Goal: Task Accomplishment & Management: Manage account settings

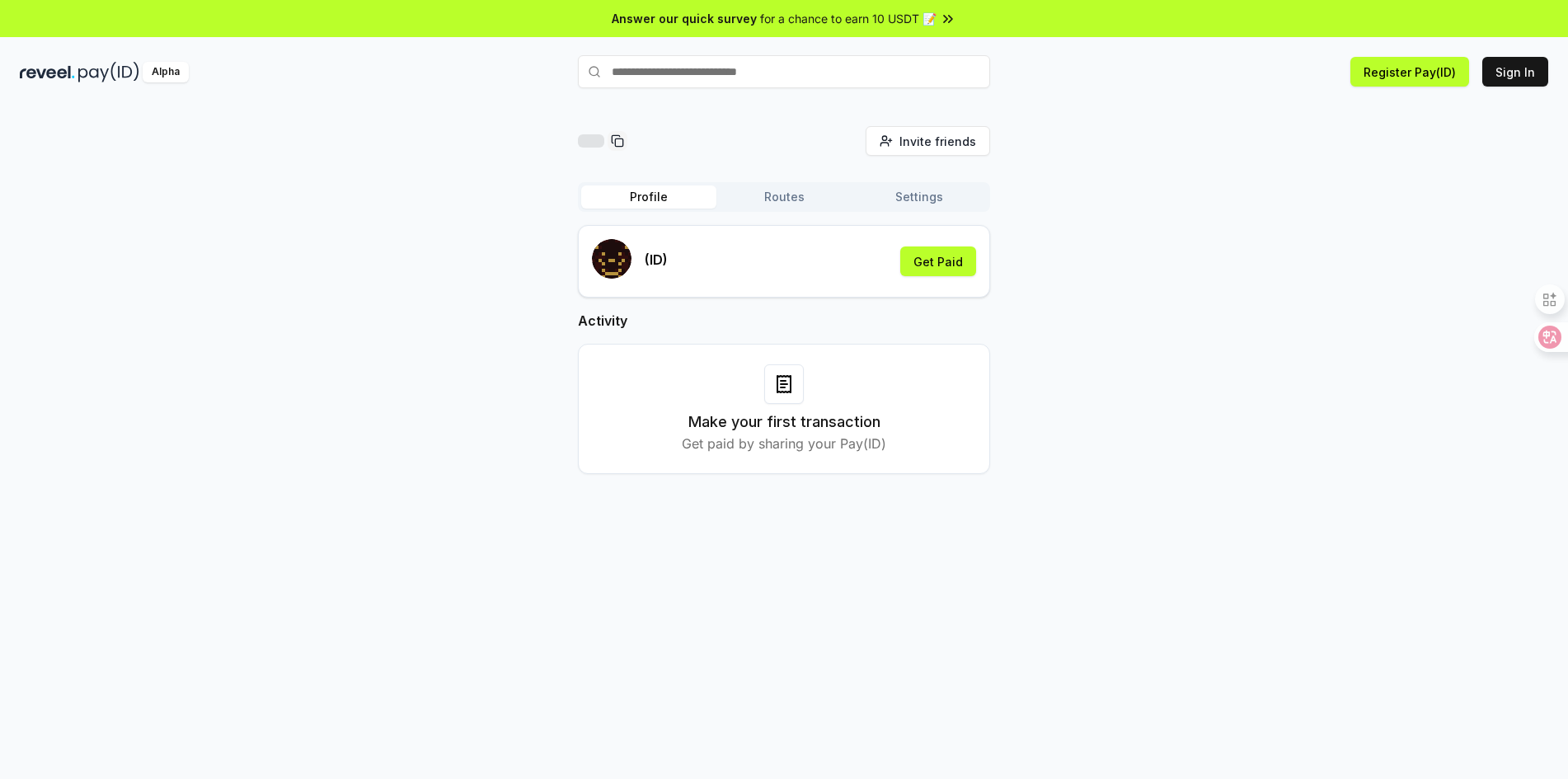
click at [913, 24] on span "for a chance to earn 10 USDT 📝" at bounding box center [848, 18] width 177 height 17
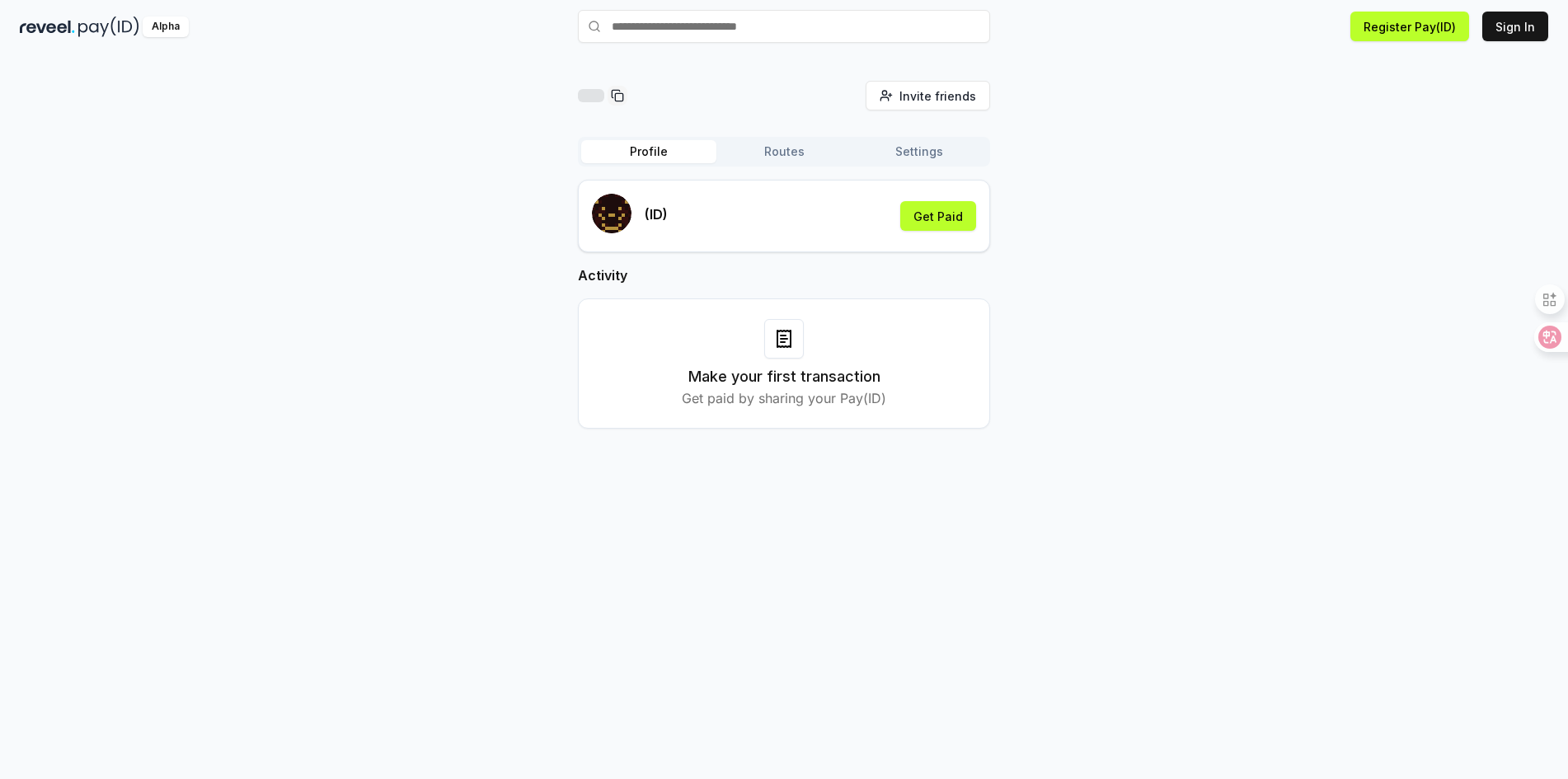
scroll to position [47, 0]
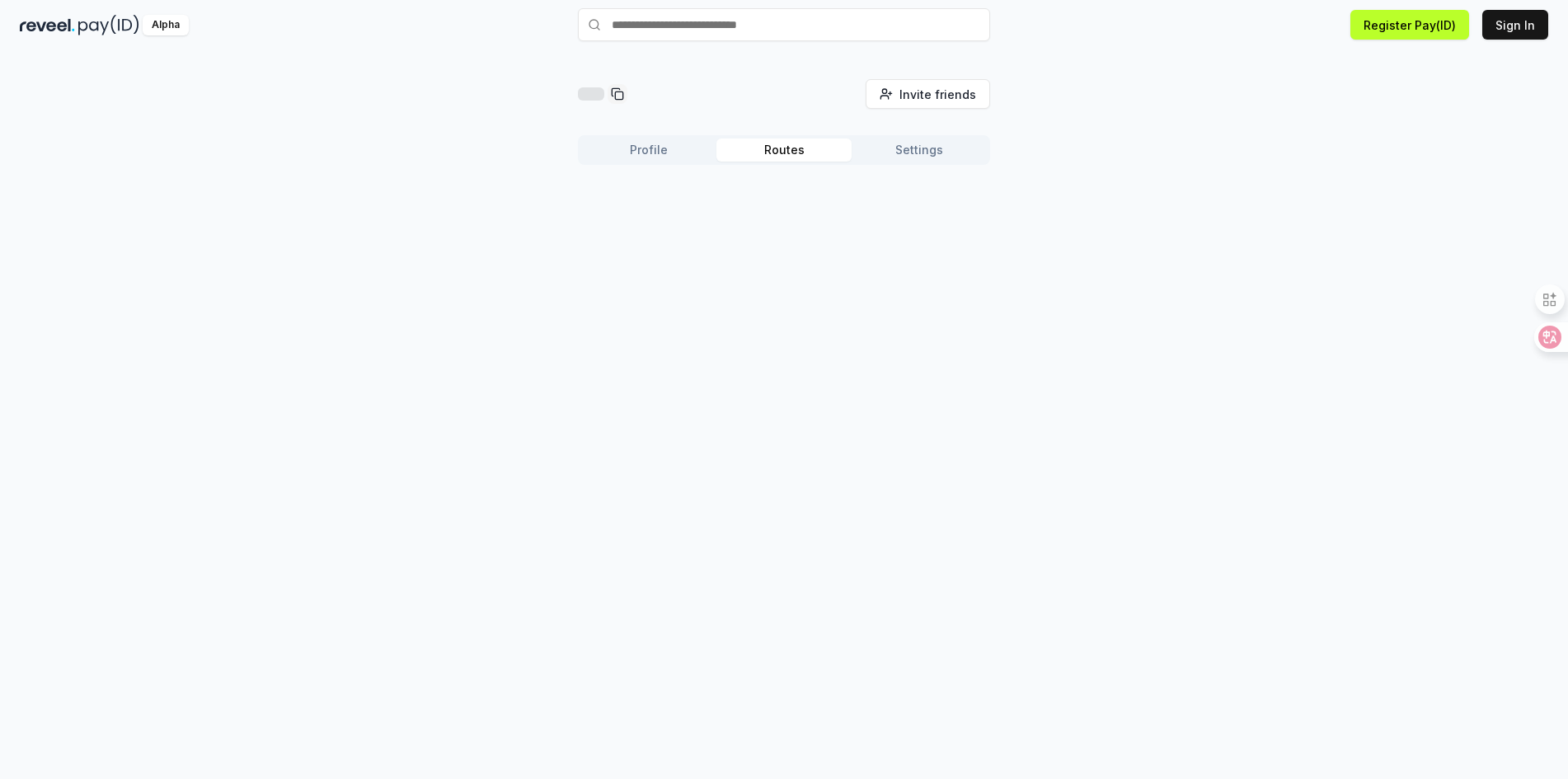
click at [779, 154] on button "Routes" at bounding box center [784, 150] width 135 height 24
click at [932, 153] on button "Settings" at bounding box center [919, 150] width 135 height 24
click at [1399, 27] on button "Register Pay(ID)" at bounding box center [1410, 24] width 118 height 30
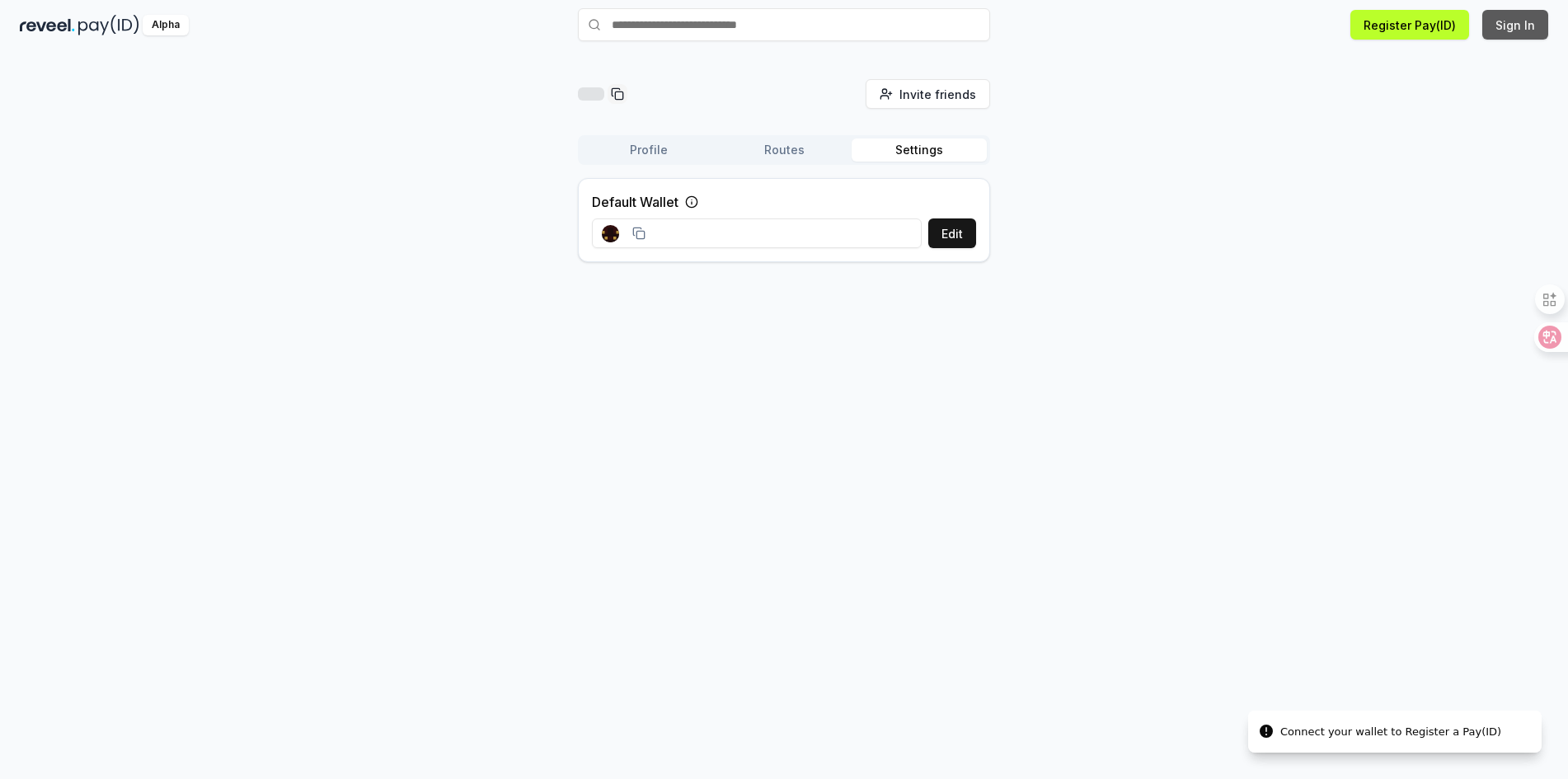
click at [1516, 24] on button "Sign In" at bounding box center [1516, 24] width 66 height 30
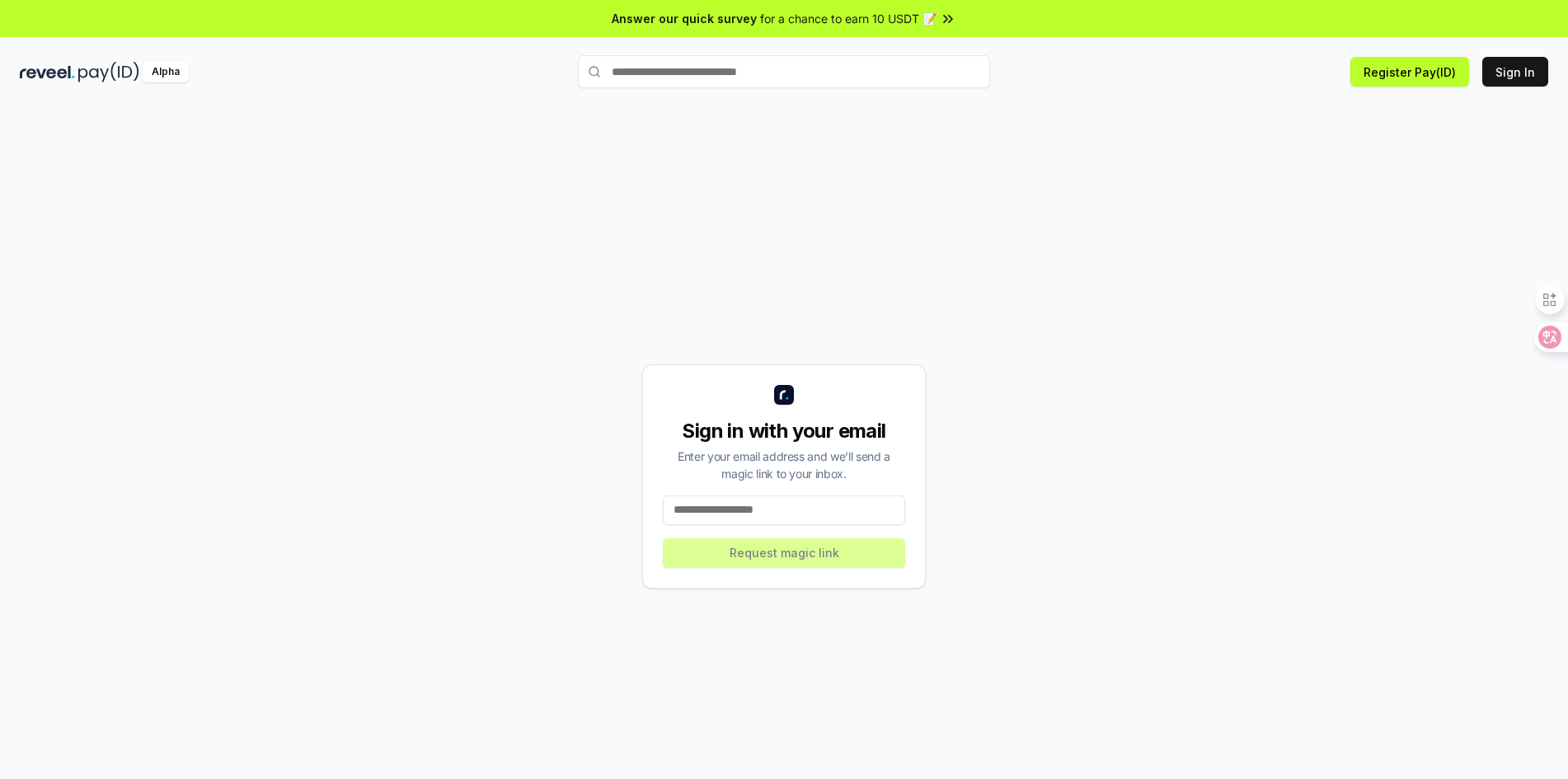
click at [795, 514] on input at bounding box center [784, 510] width 242 height 30
type input "**********"
click at [771, 553] on button "Request magic link" at bounding box center [784, 553] width 242 height 30
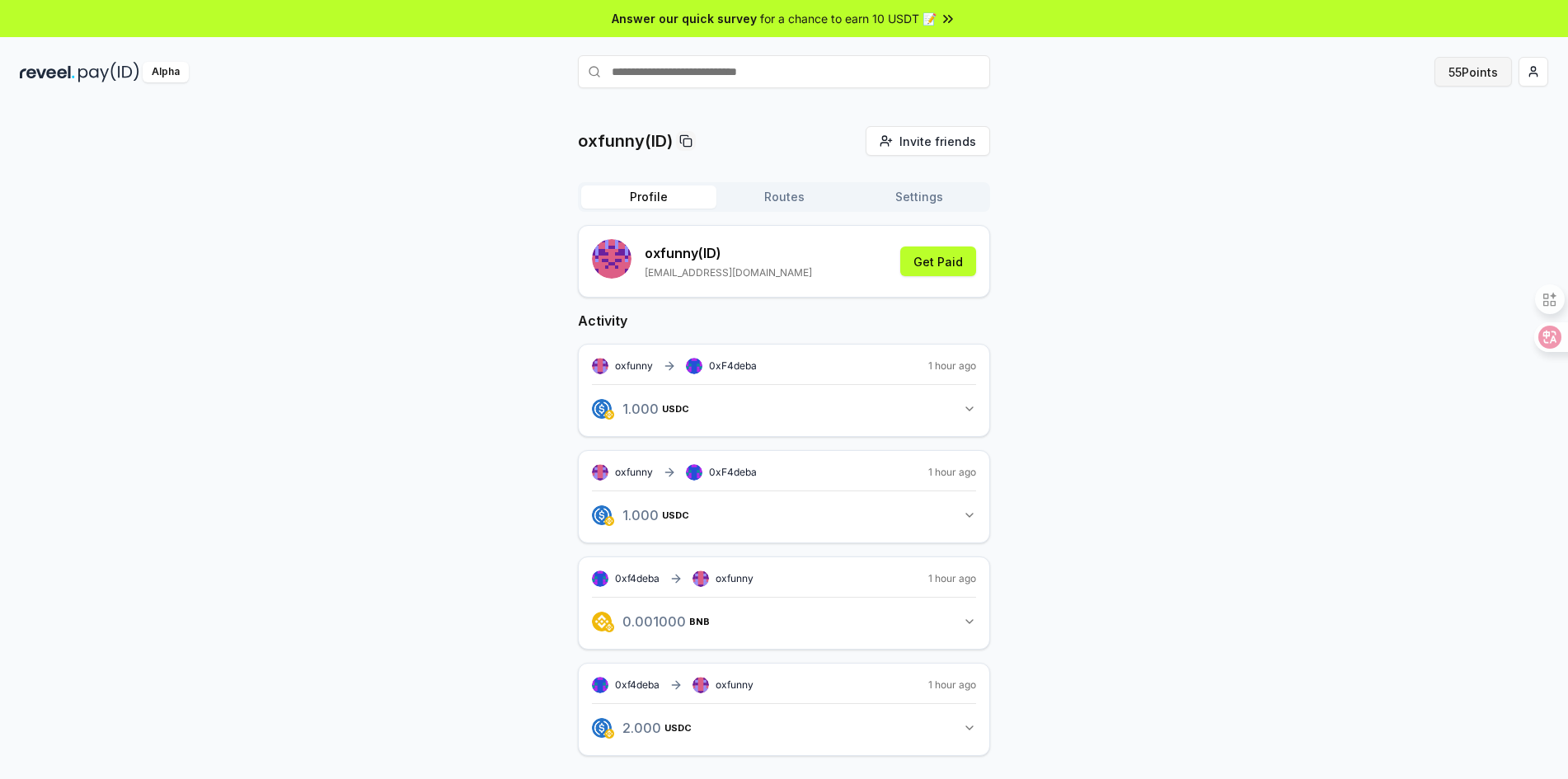
click at [1467, 69] on button "55 Points" at bounding box center [1473, 71] width 77 height 30
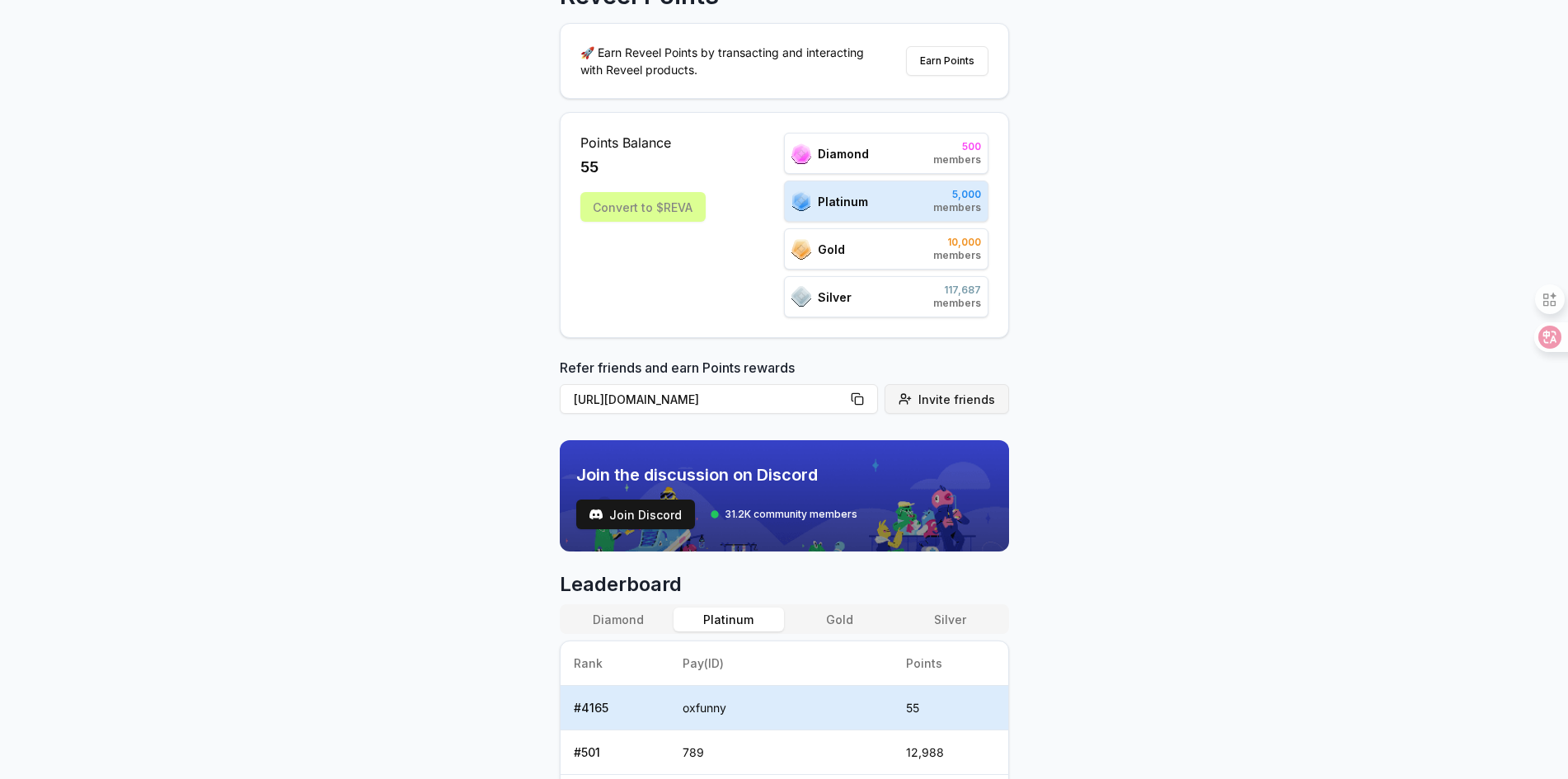
scroll to position [165, 0]
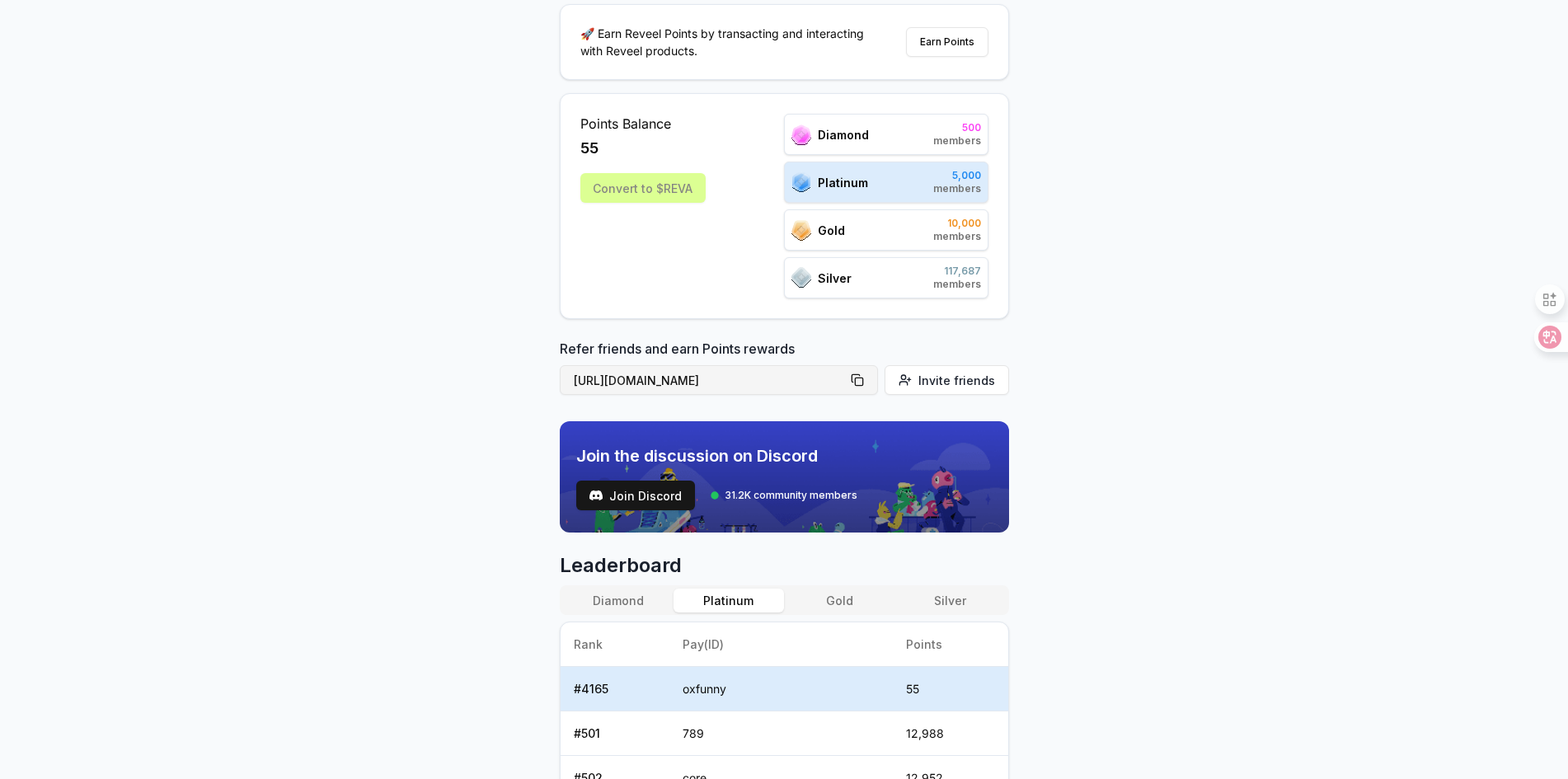
click at [859, 381] on button "[URL][DOMAIN_NAME]" at bounding box center [719, 380] width 319 height 30
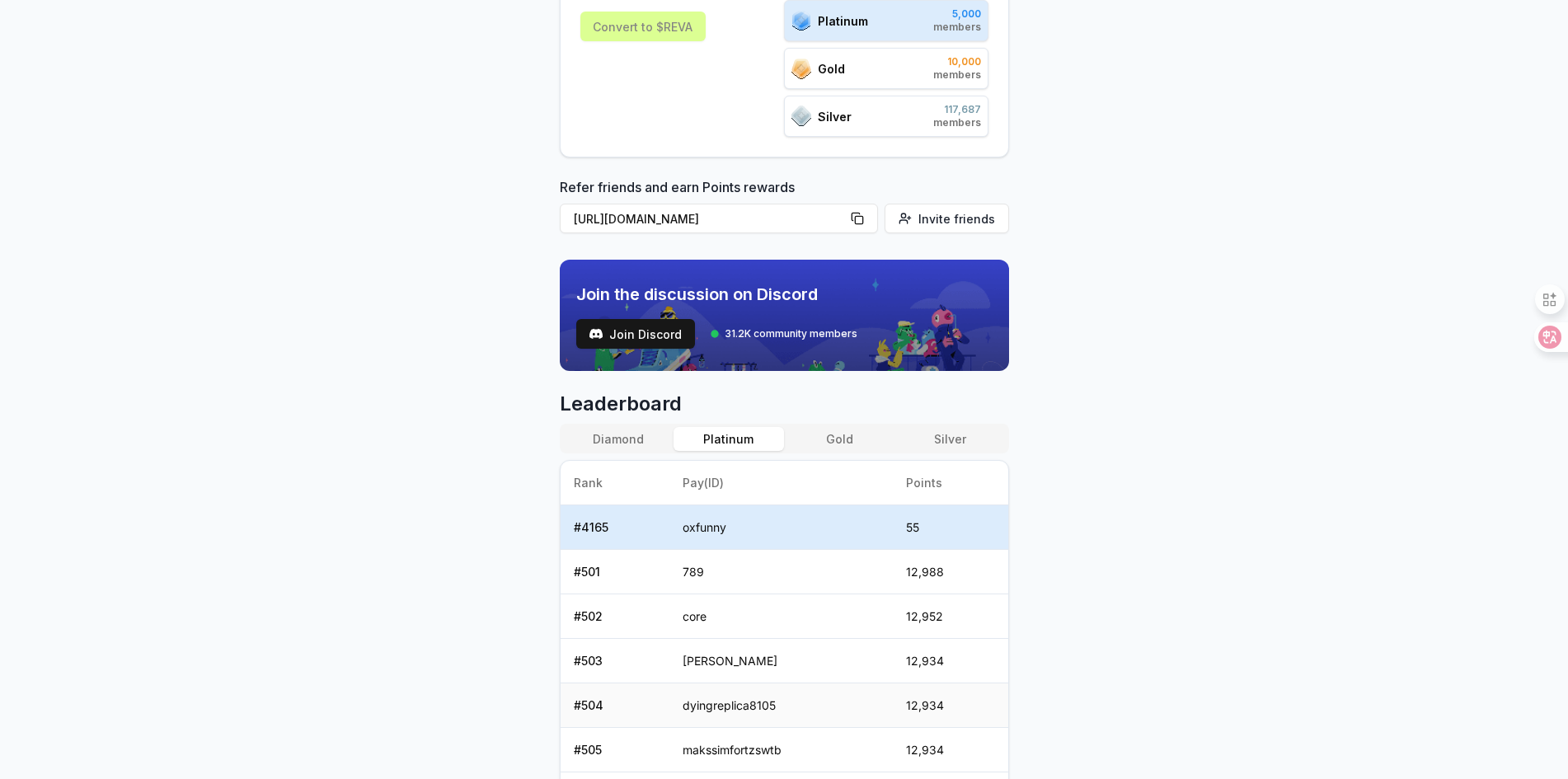
scroll to position [315, 0]
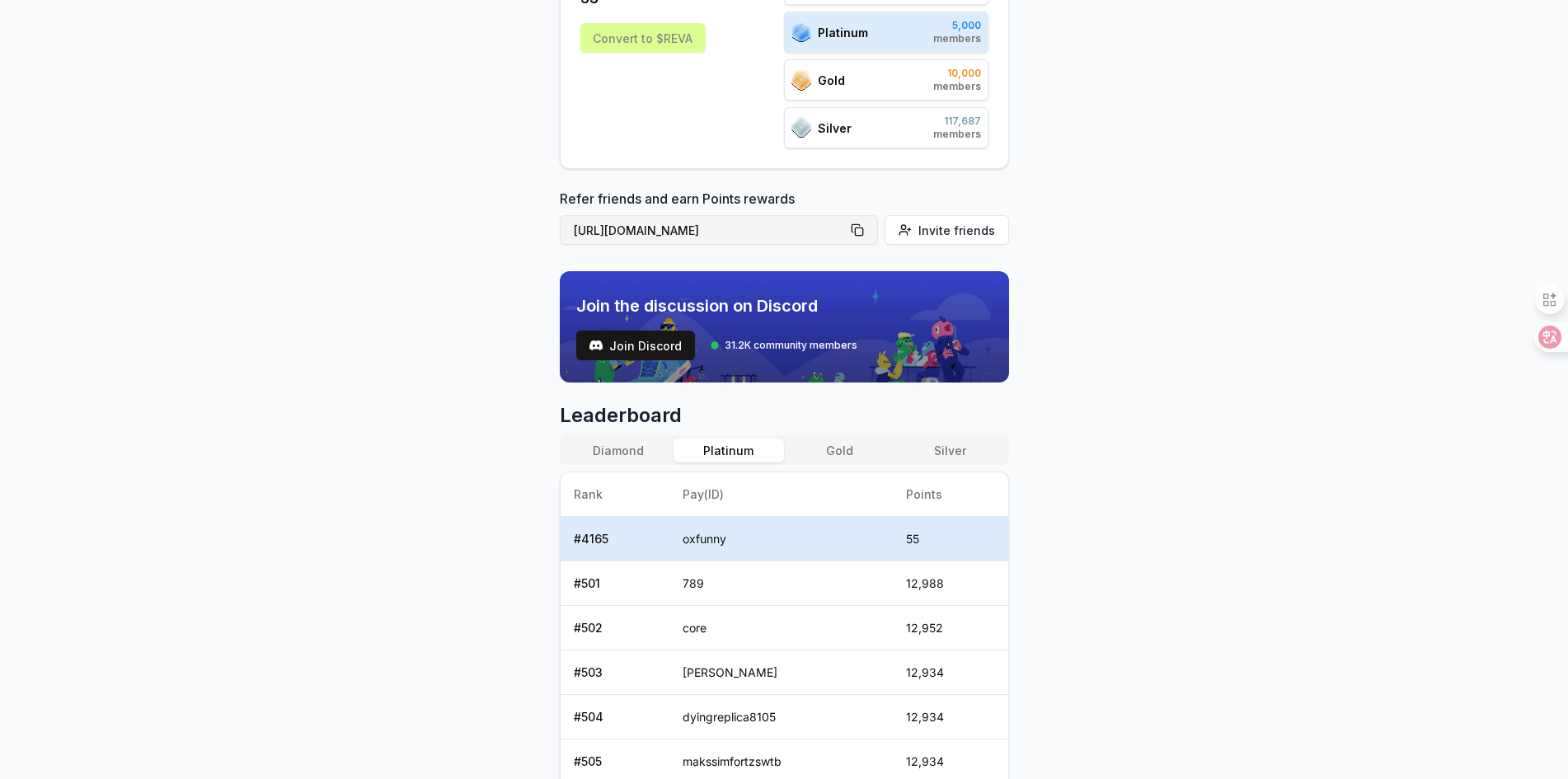
click at [860, 227] on button "https://reveel.id/refer/oxfunny" at bounding box center [719, 230] width 319 height 30
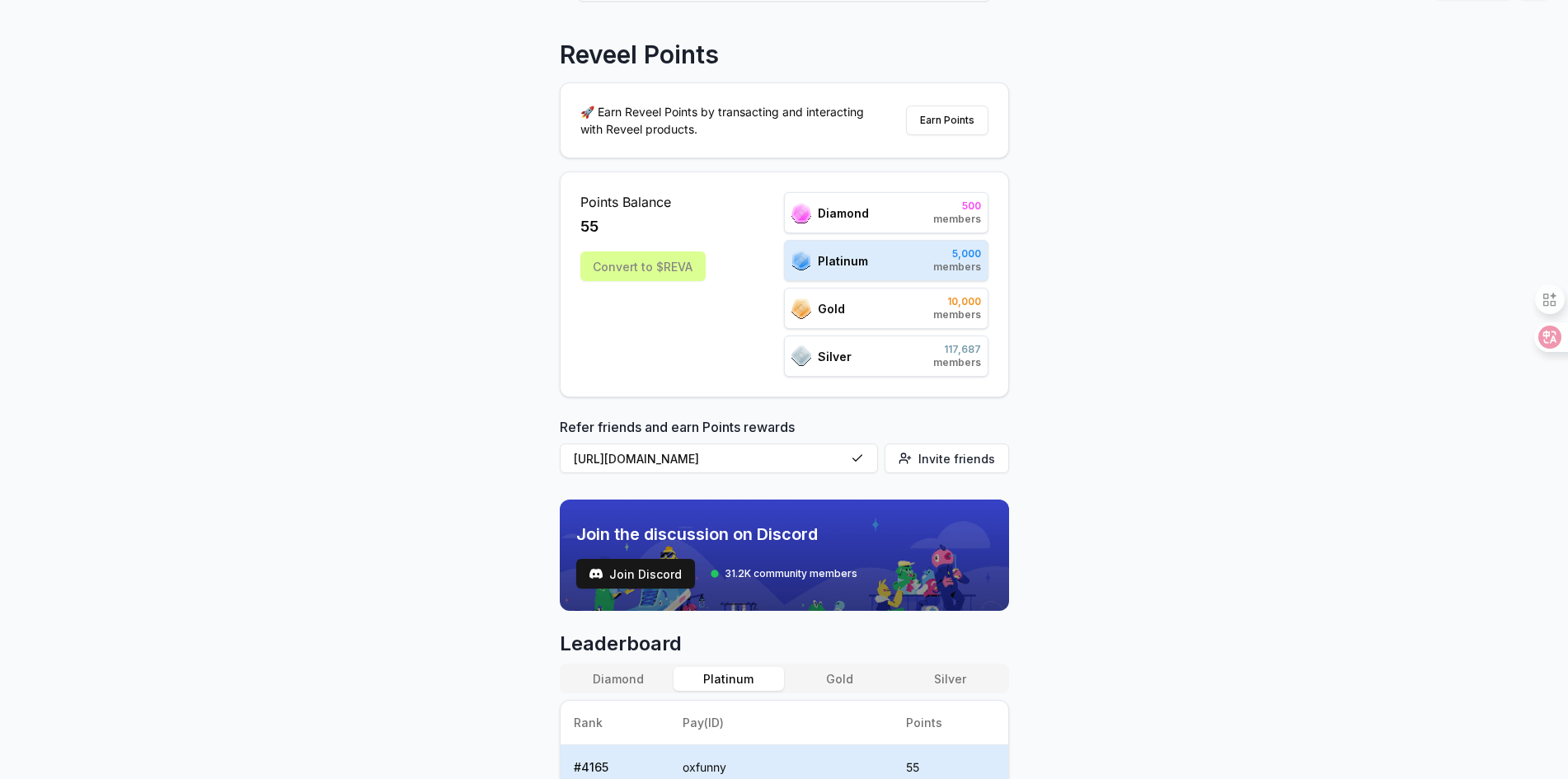
scroll to position [0, 0]
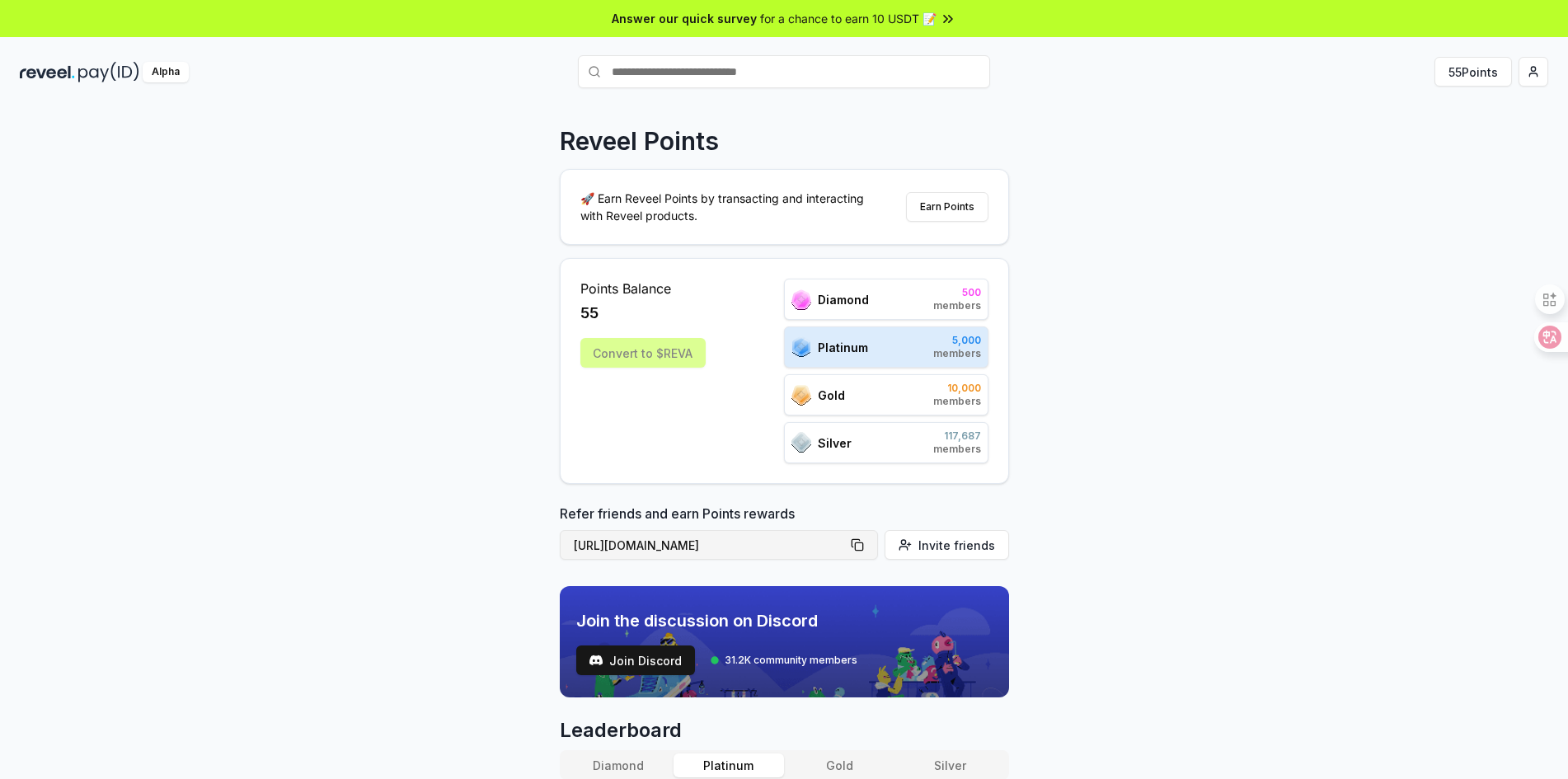
click at [864, 540] on button "[URL][DOMAIN_NAME]" at bounding box center [719, 545] width 319 height 30
click at [746, 552] on button "[URL][DOMAIN_NAME]" at bounding box center [719, 545] width 319 height 30
click at [938, 546] on span "Invite friends" at bounding box center [957, 545] width 77 height 17
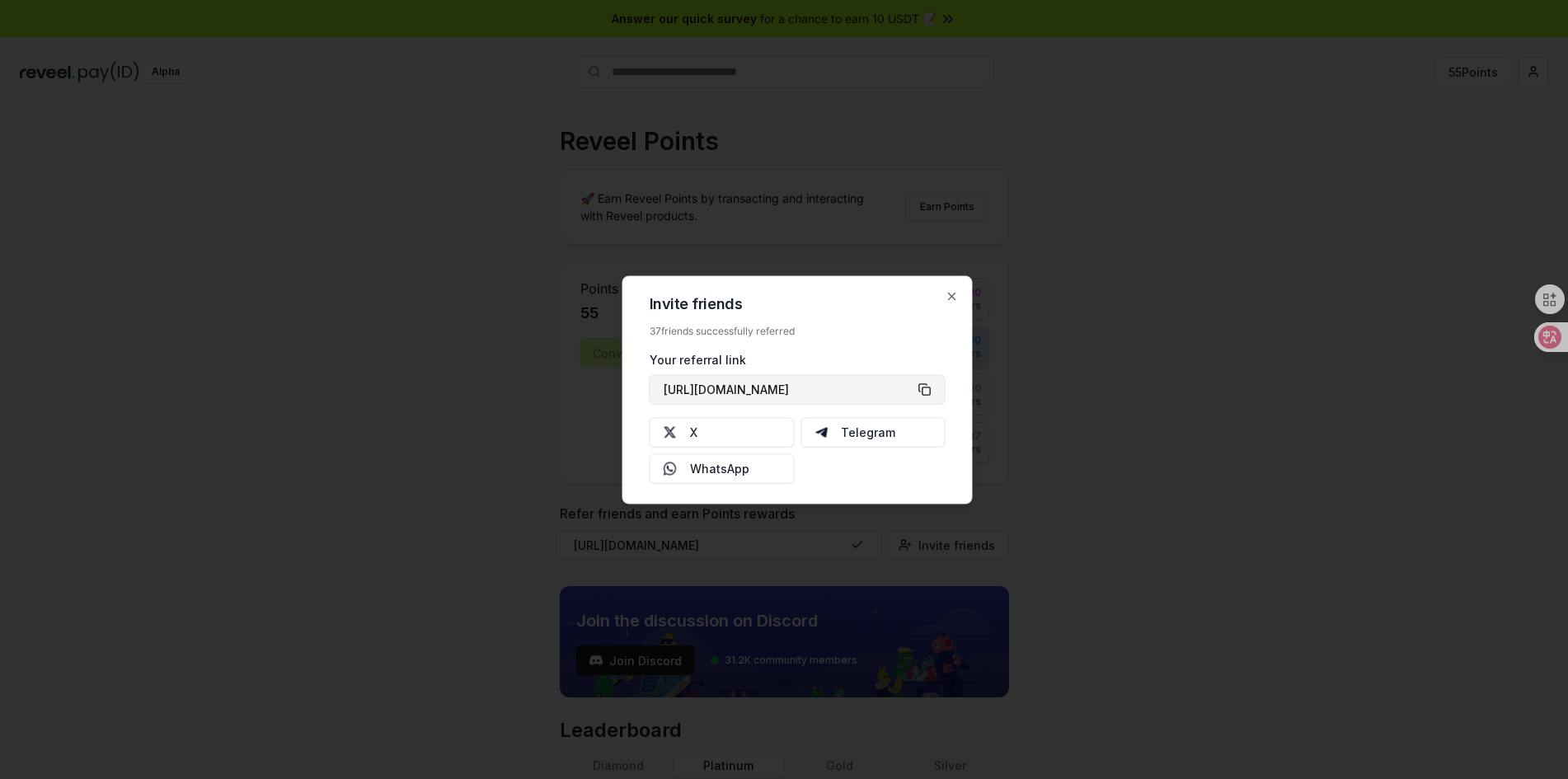
click at [847, 388] on button "[URL][DOMAIN_NAME]" at bounding box center [797, 389] width 296 height 30
click at [956, 292] on icon "button" at bounding box center [952, 295] width 13 height 13
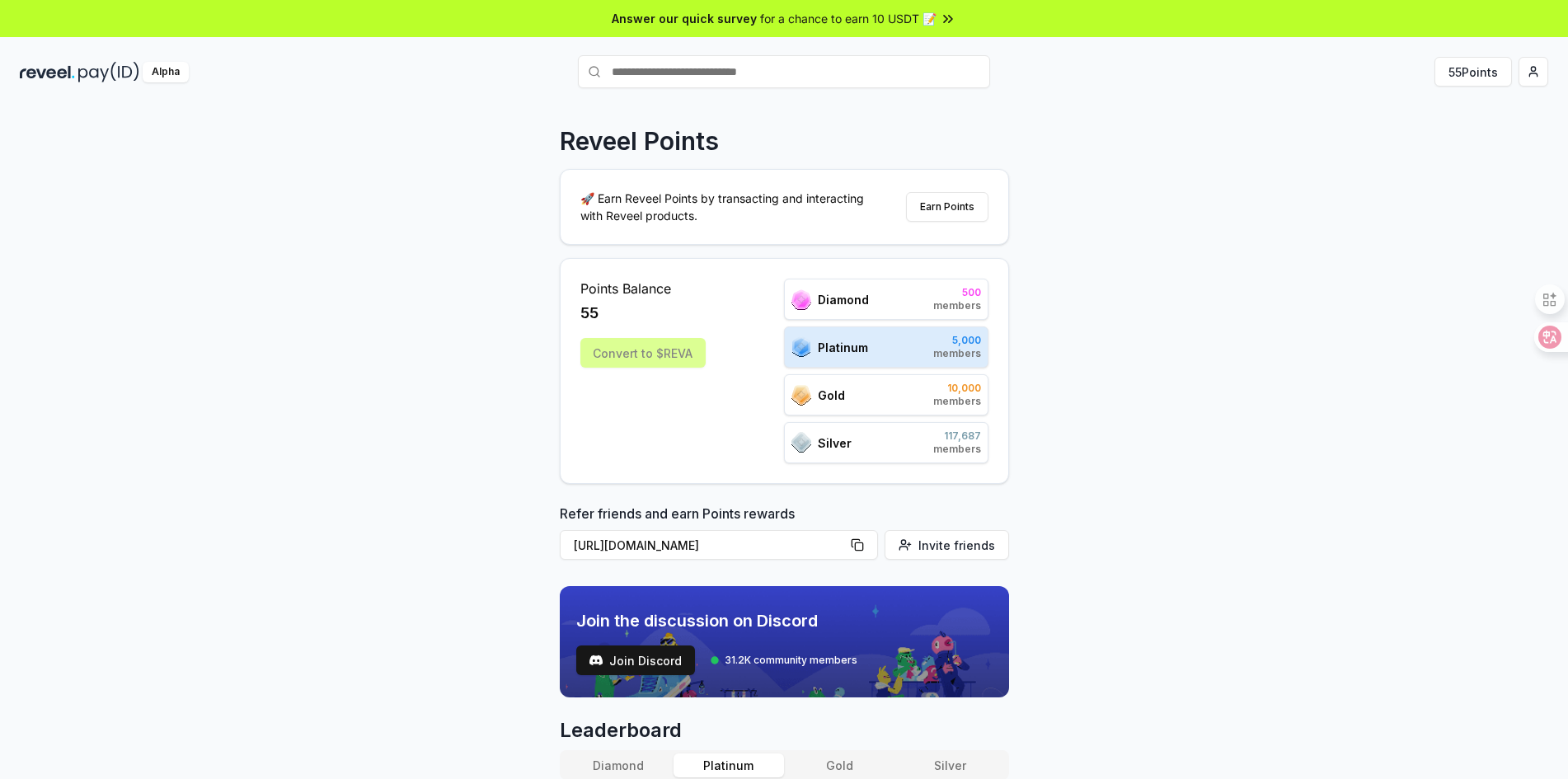
click at [1234, 402] on div "Reveel Points 🚀 Earn Reveel Points by transacting and interacting with Reveel p…" at bounding box center [784, 460] width 1568 height 733
click at [1461, 66] on button "55 Points" at bounding box center [1473, 71] width 77 height 30
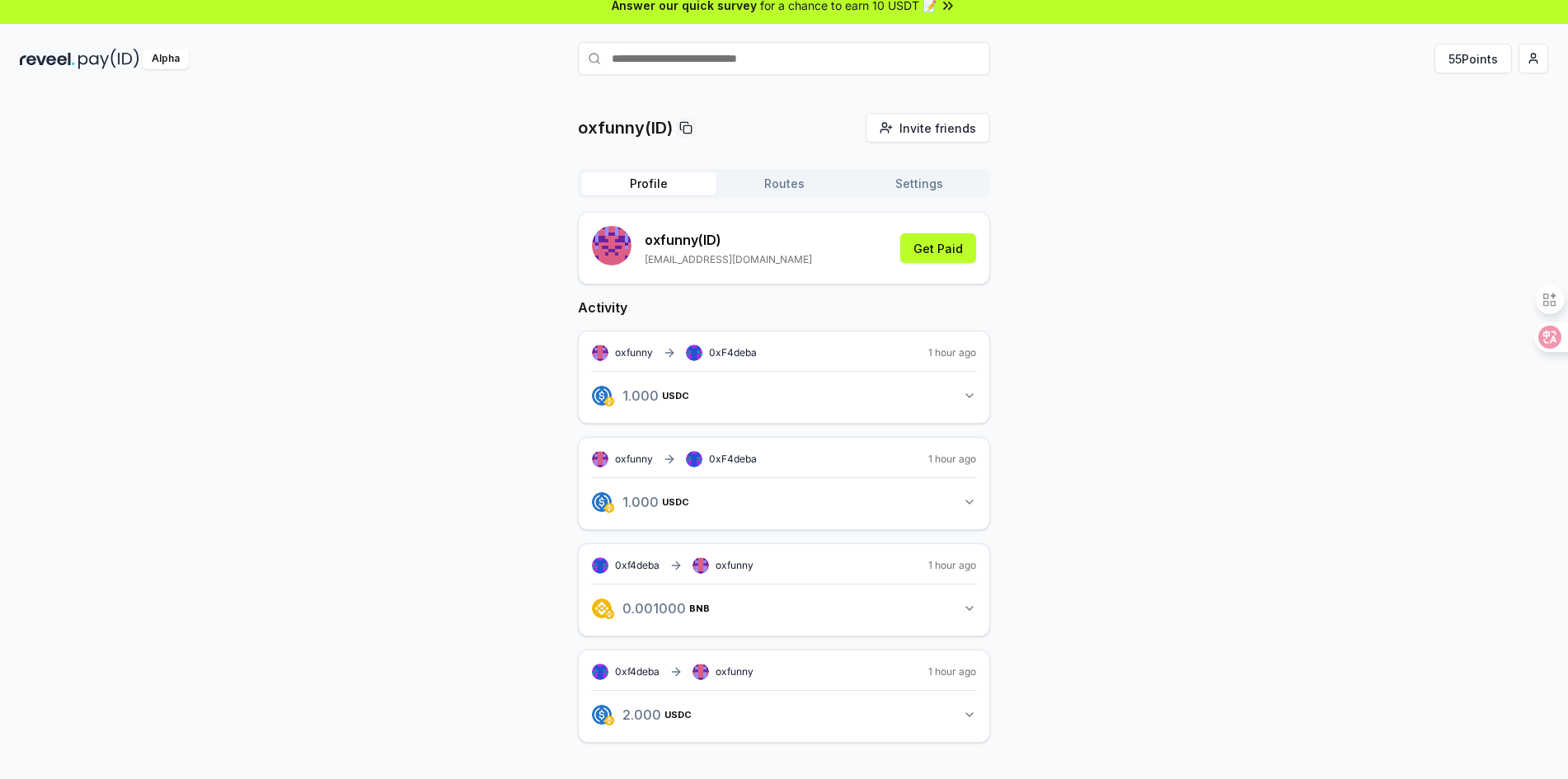
scroll to position [47, 0]
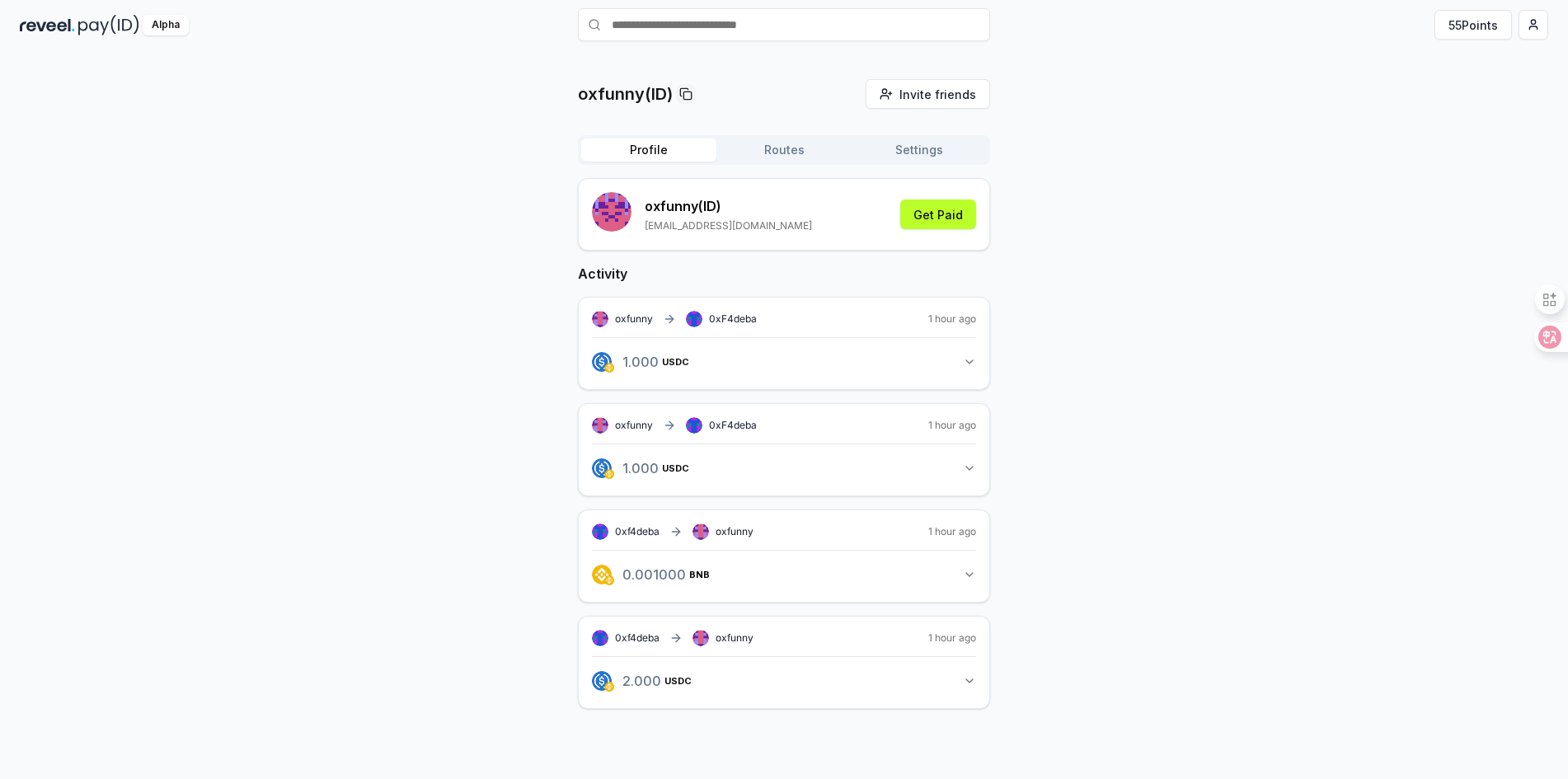
click at [791, 144] on button "Routes" at bounding box center [784, 150] width 135 height 24
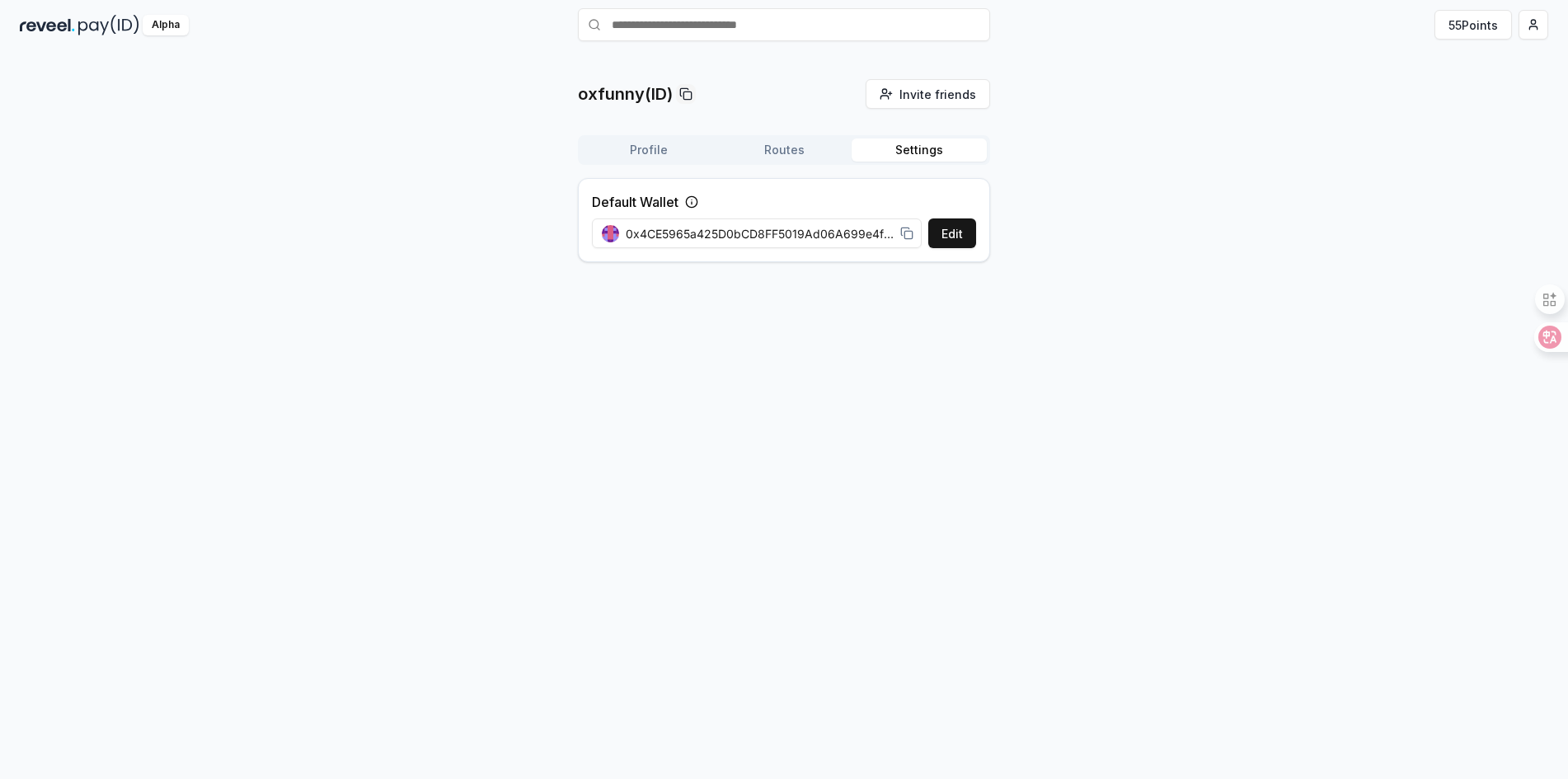
click at [895, 149] on button "Settings" at bounding box center [919, 150] width 135 height 24
click at [789, 144] on button "Routes" at bounding box center [784, 150] width 135 height 24
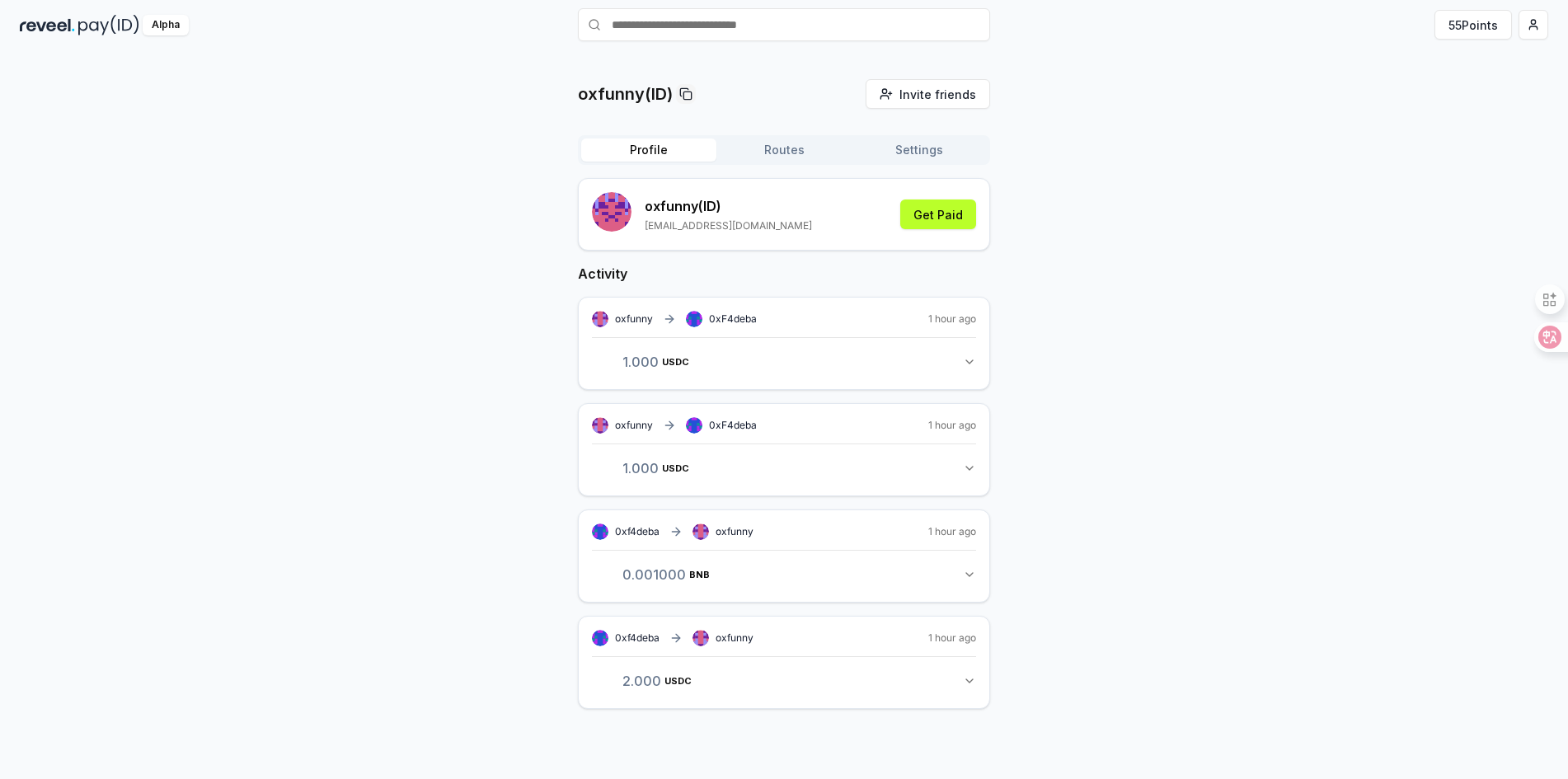
click at [643, 148] on button "Profile" at bounding box center [649, 150] width 135 height 24
click at [821, 150] on button "Routes" at bounding box center [784, 150] width 135 height 24
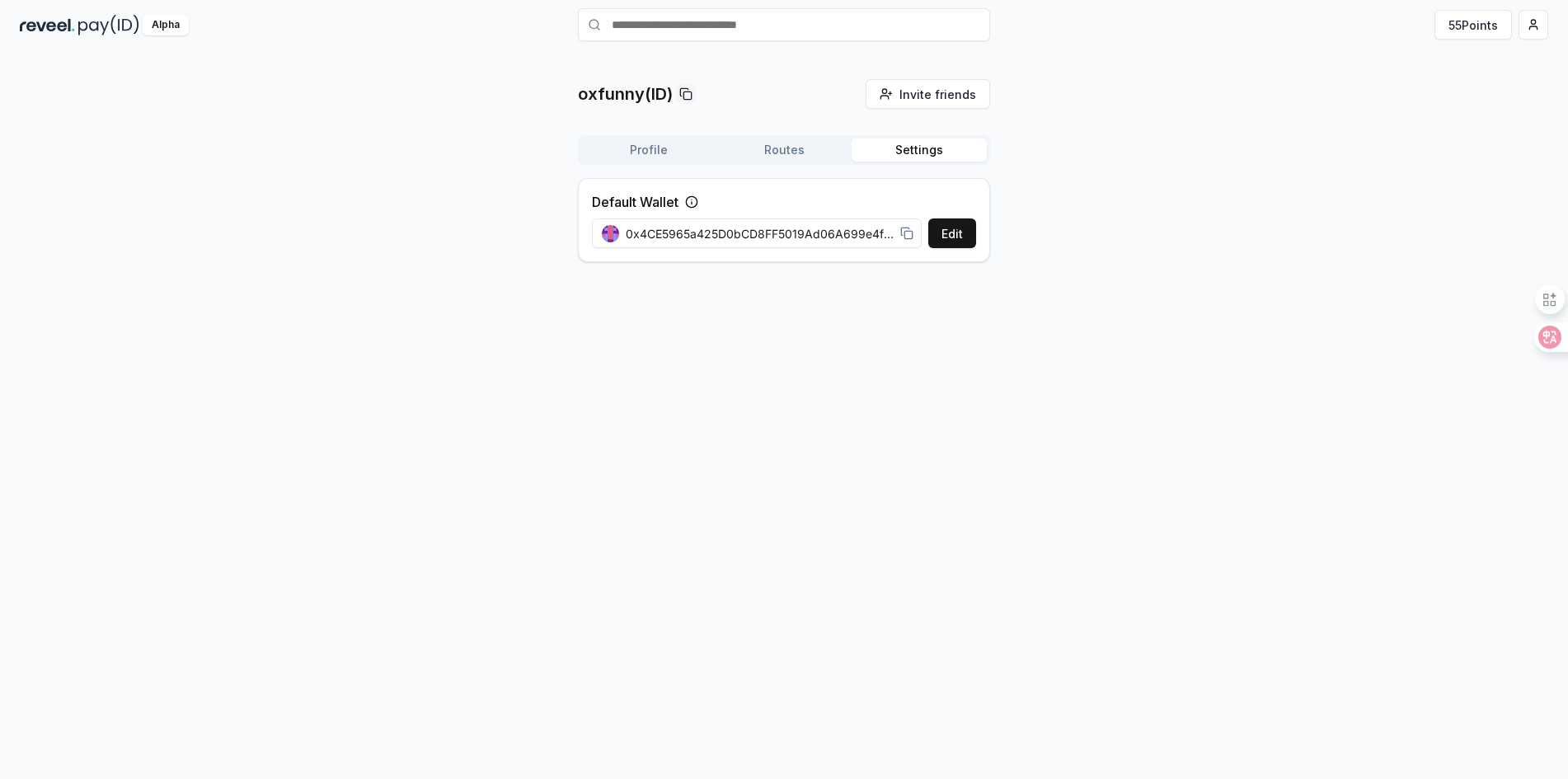
click at [919, 144] on button "Settings" at bounding box center [919, 150] width 135 height 24
click at [784, 144] on button "Routes" at bounding box center [784, 150] width 135 height 24
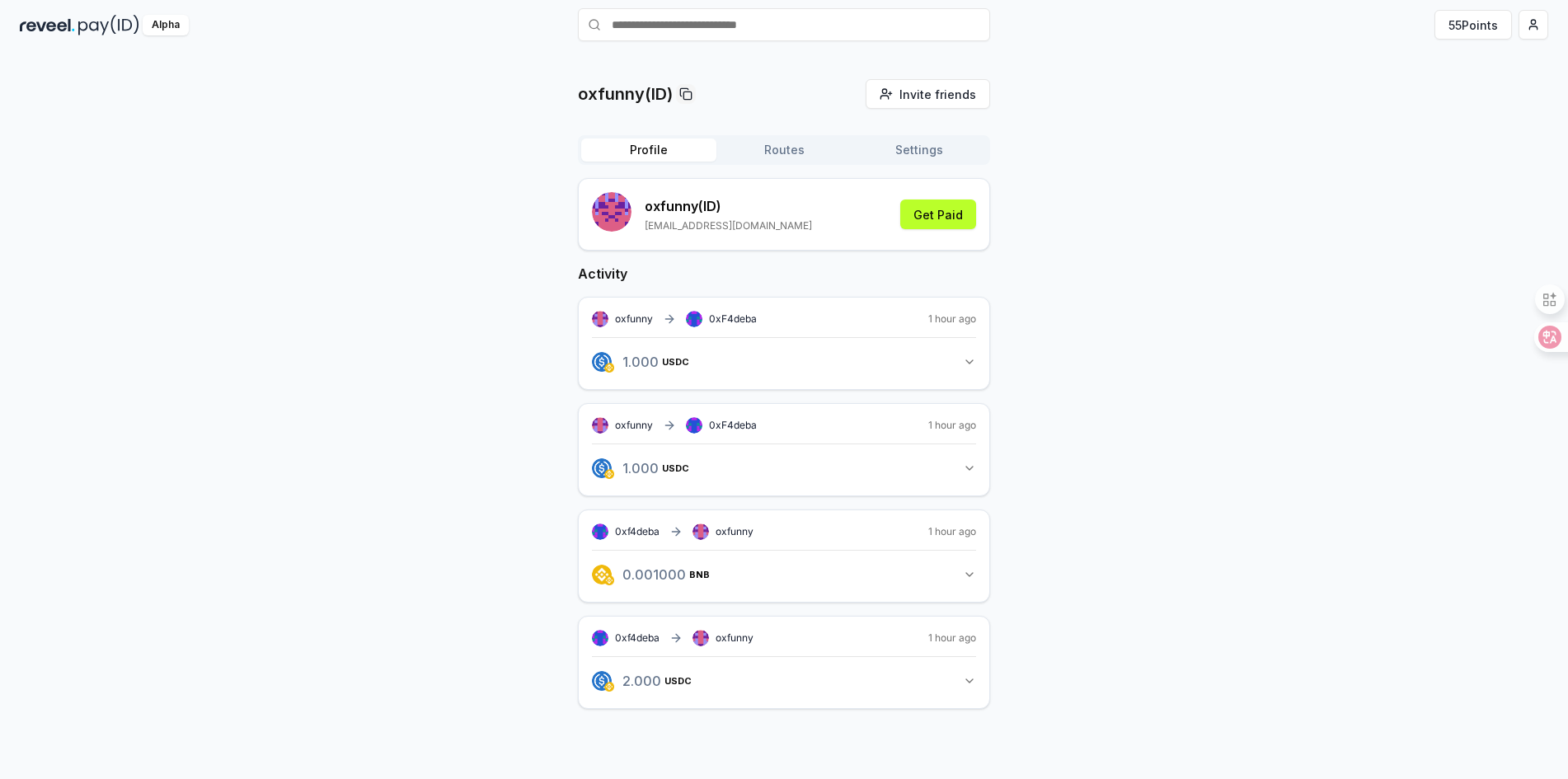
click at [670, 143] on button "Profile" at bounding box center [649, 150] width 135 height 24
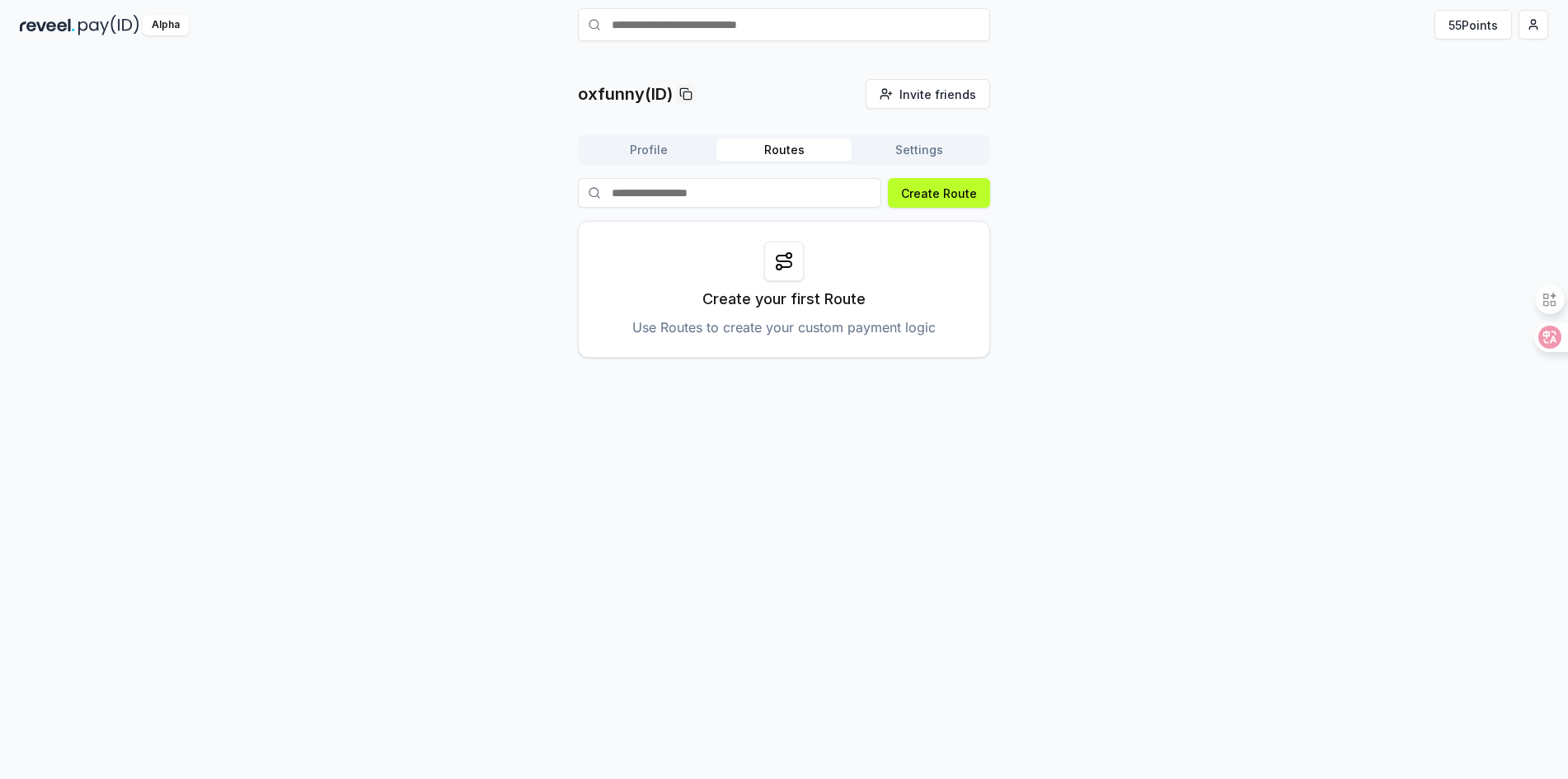
click at [781, 147] on button "Routes" at bounding box center [784, 150] width 135 height 24
click at [914, 145] on button "Settings" at bounding box center [919, 150] width 135 height 24
click at [795, 144] on button "Routes" at bounding box center [784, 150] width 135 height 24
click at [661, 144] on button "Profile" at bounding box center [649, 150] width 135 height 24
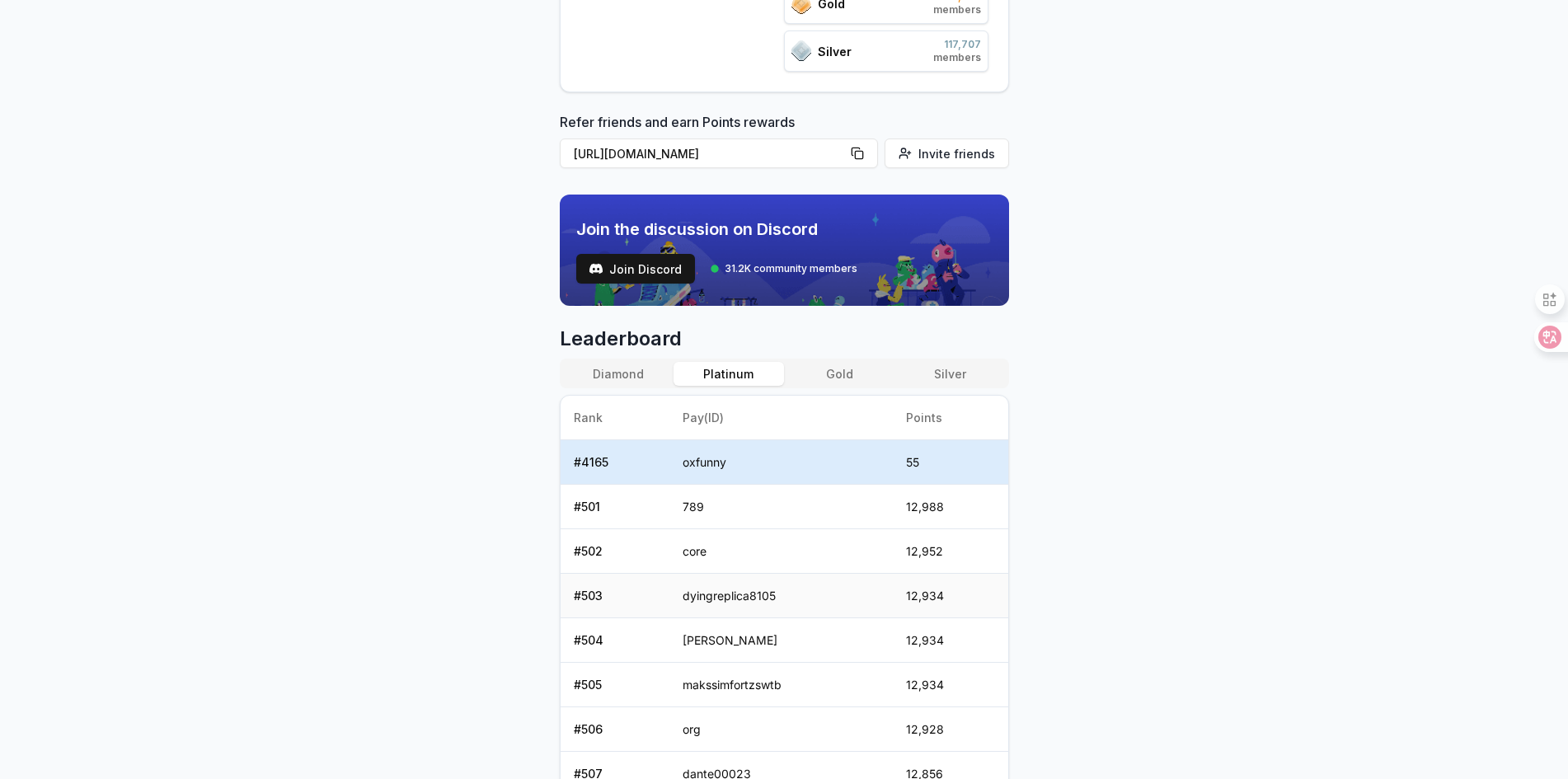
scroll to position [577, 0]
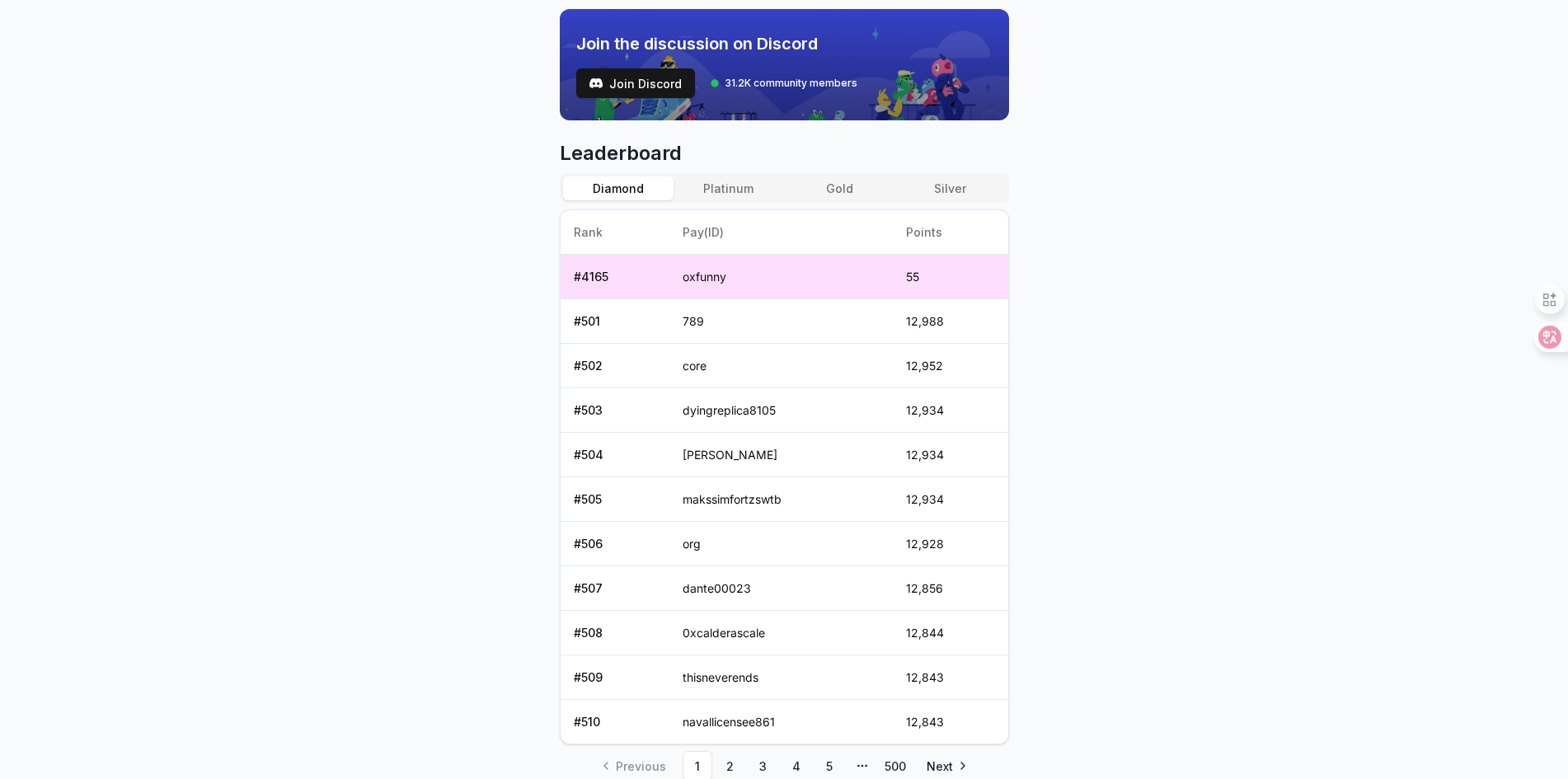
click at [601, 192] on button "Diamond" at bounding box center [618, 188] width 111 height 24
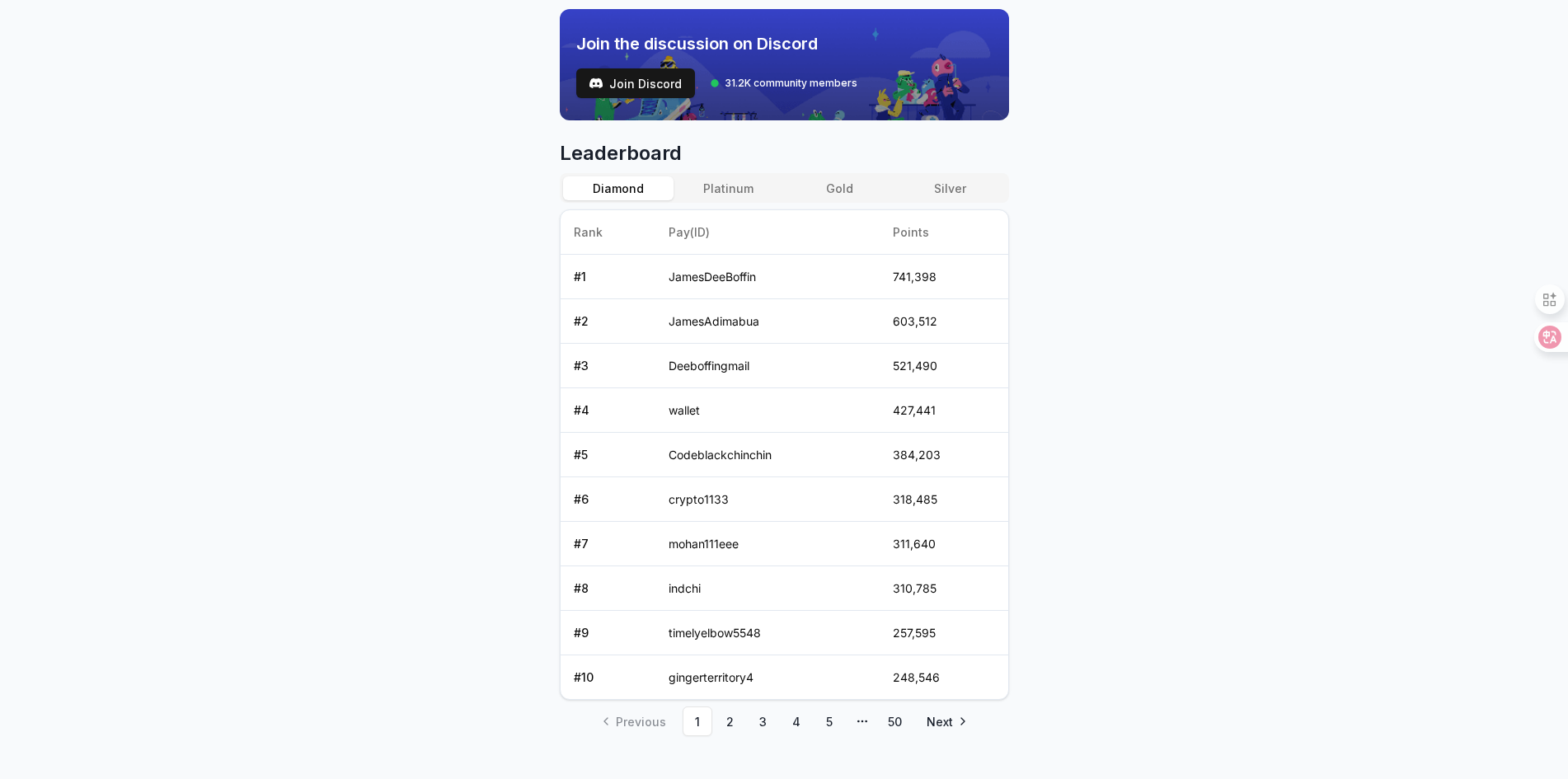
click at [708, 196] on button "Platinum" at bounding box center [729, 188] width 111 height 24
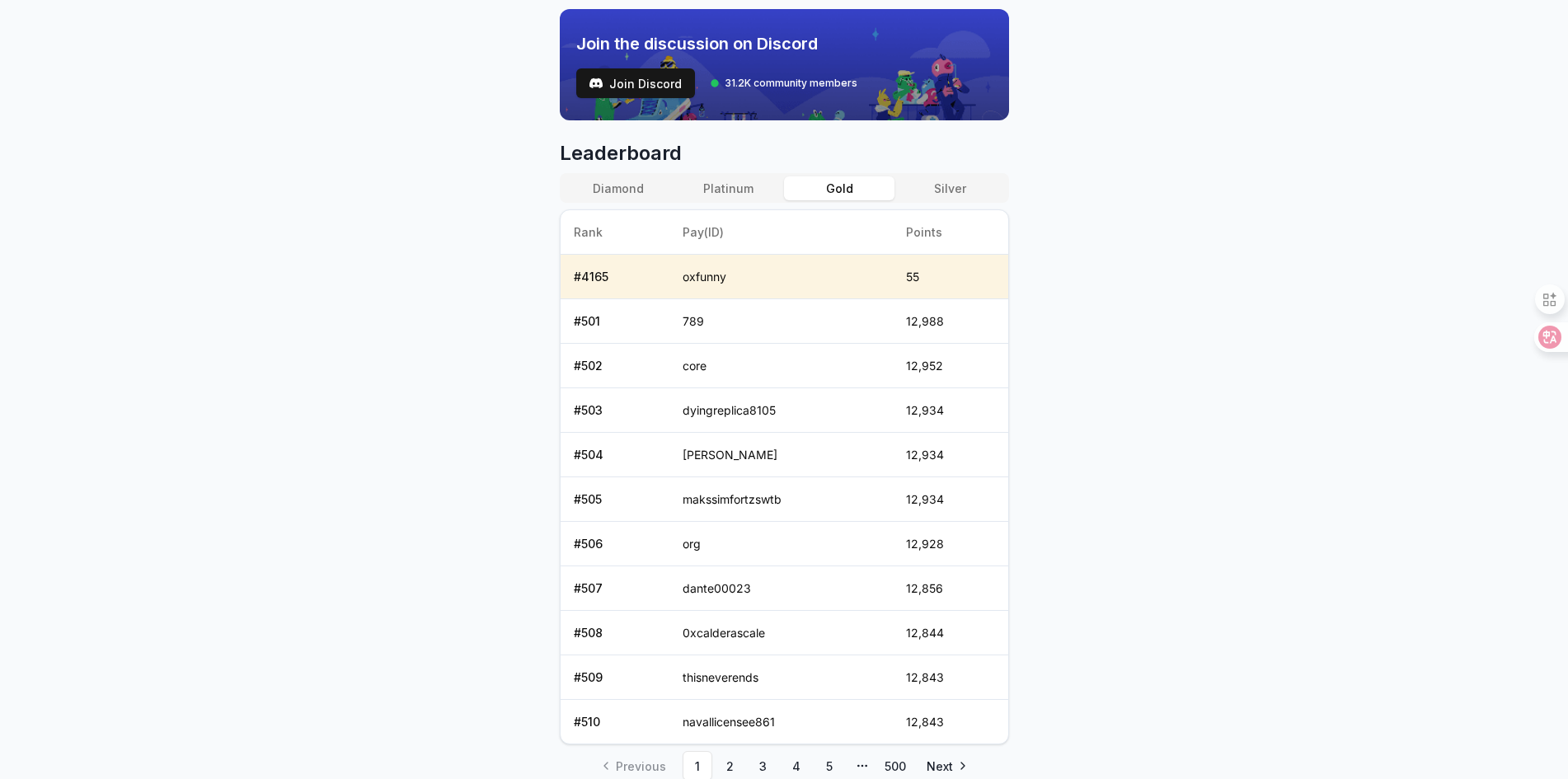
click at [807, 194] on button "Gold" at bounding box center [839, 188] width 111 height 24
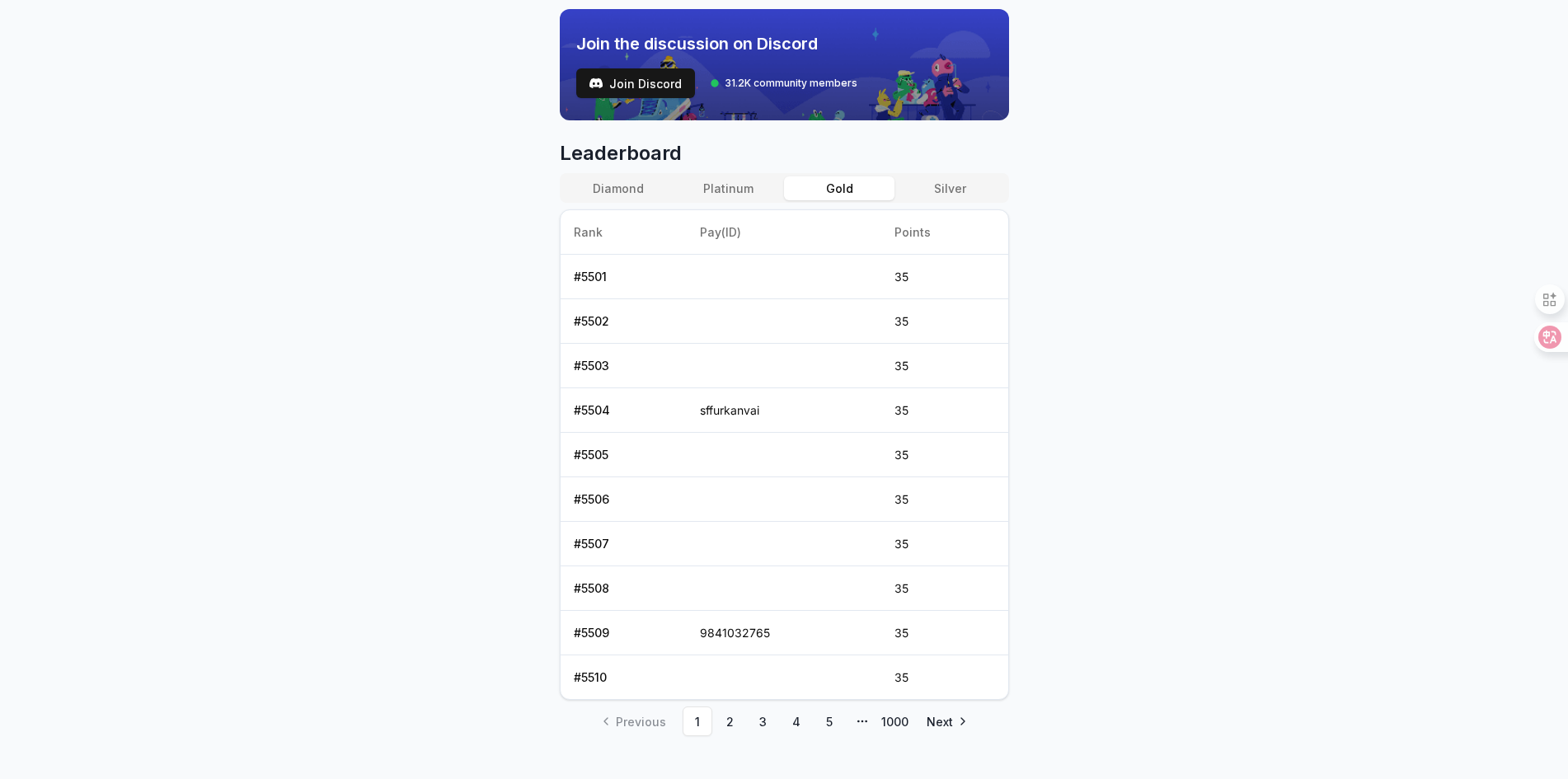
click at [937, 191] on button "Silver" at bounding box center [949, 188] width 111 height 24
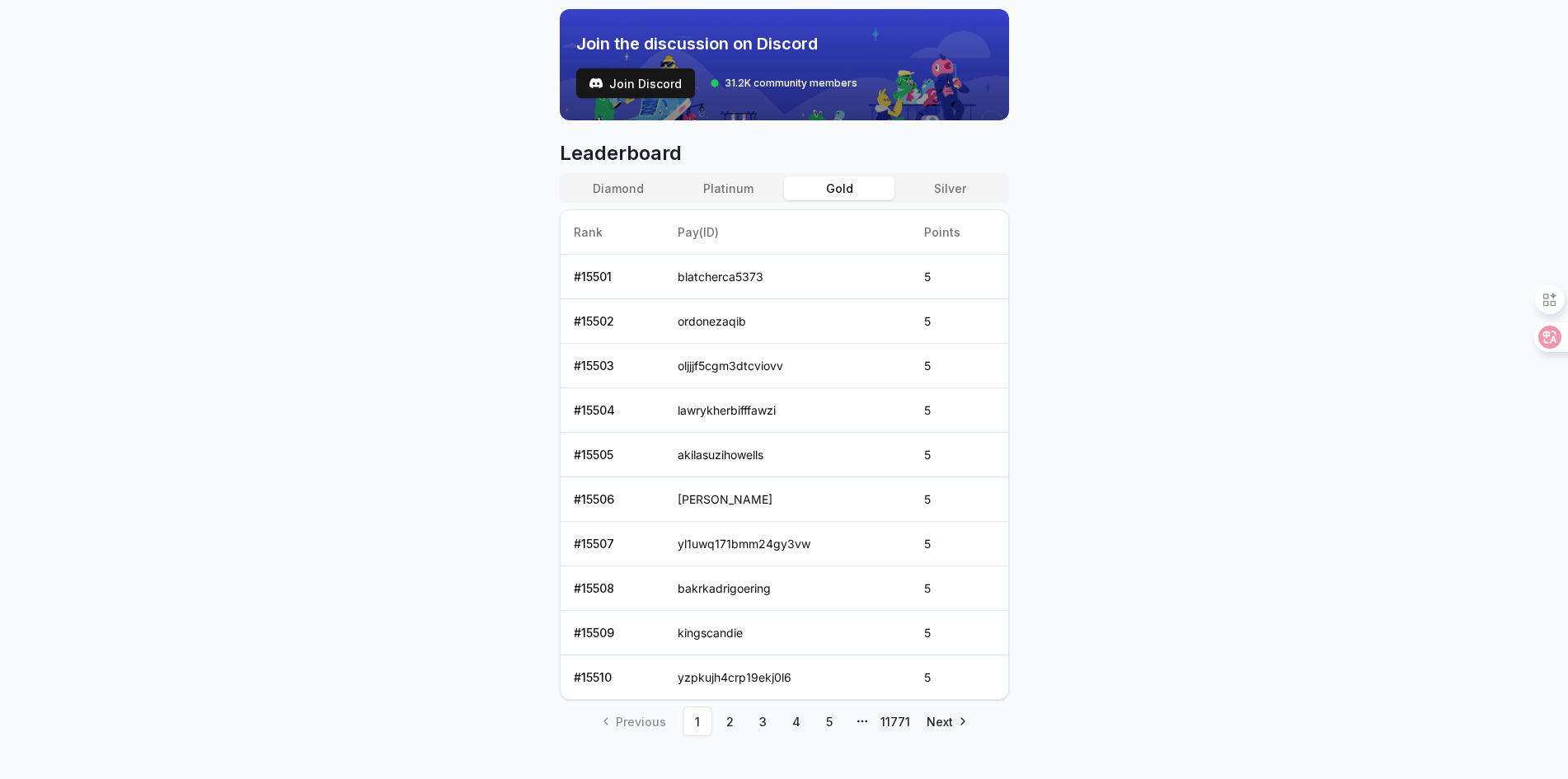
click at [856, 189] on button "Gold" at bounding box center [839, 188] width 111 height 24
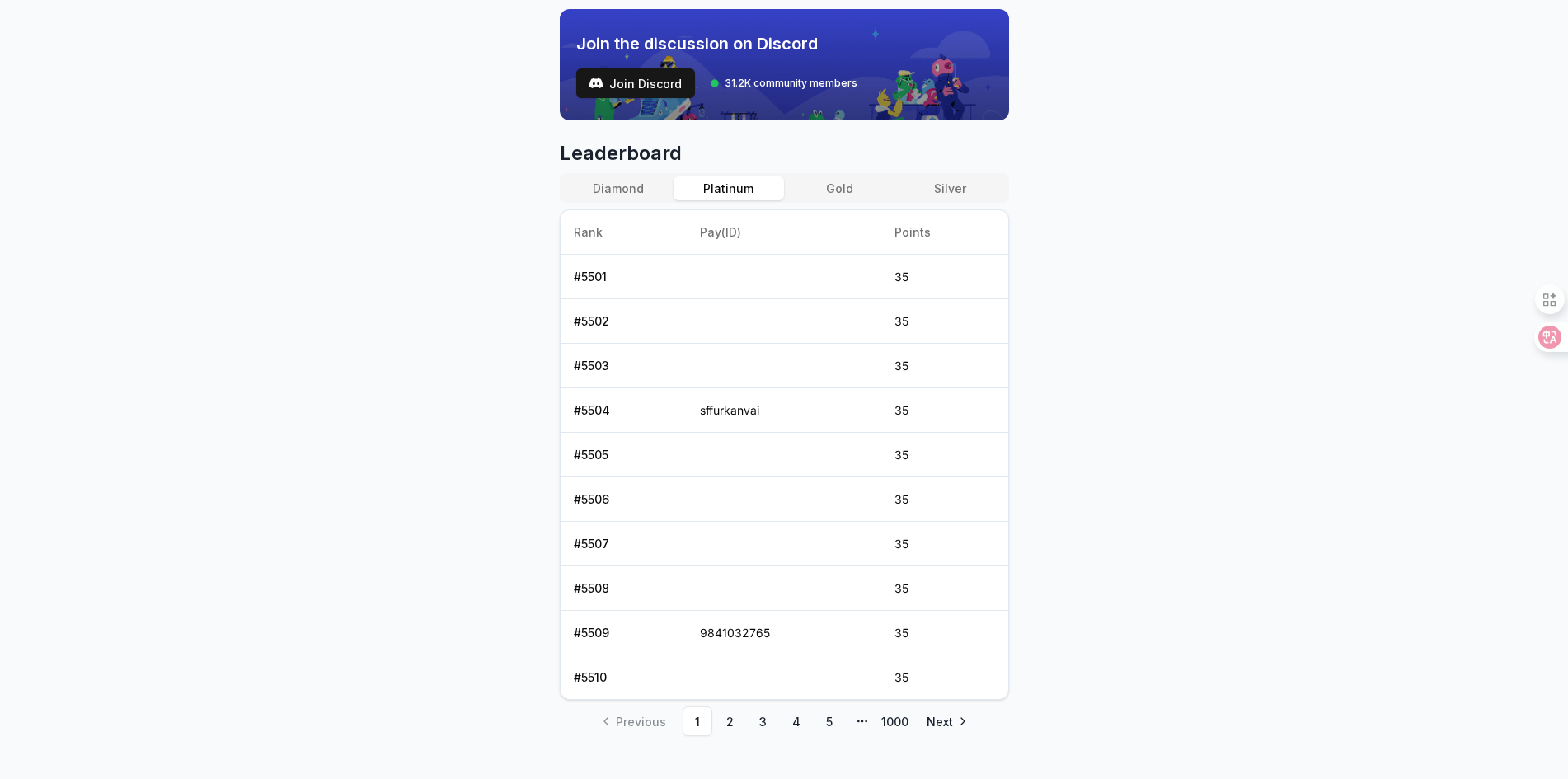
click at [749, 192] on button "Platinum" at bounding box center [729, 188] width 111 height 24
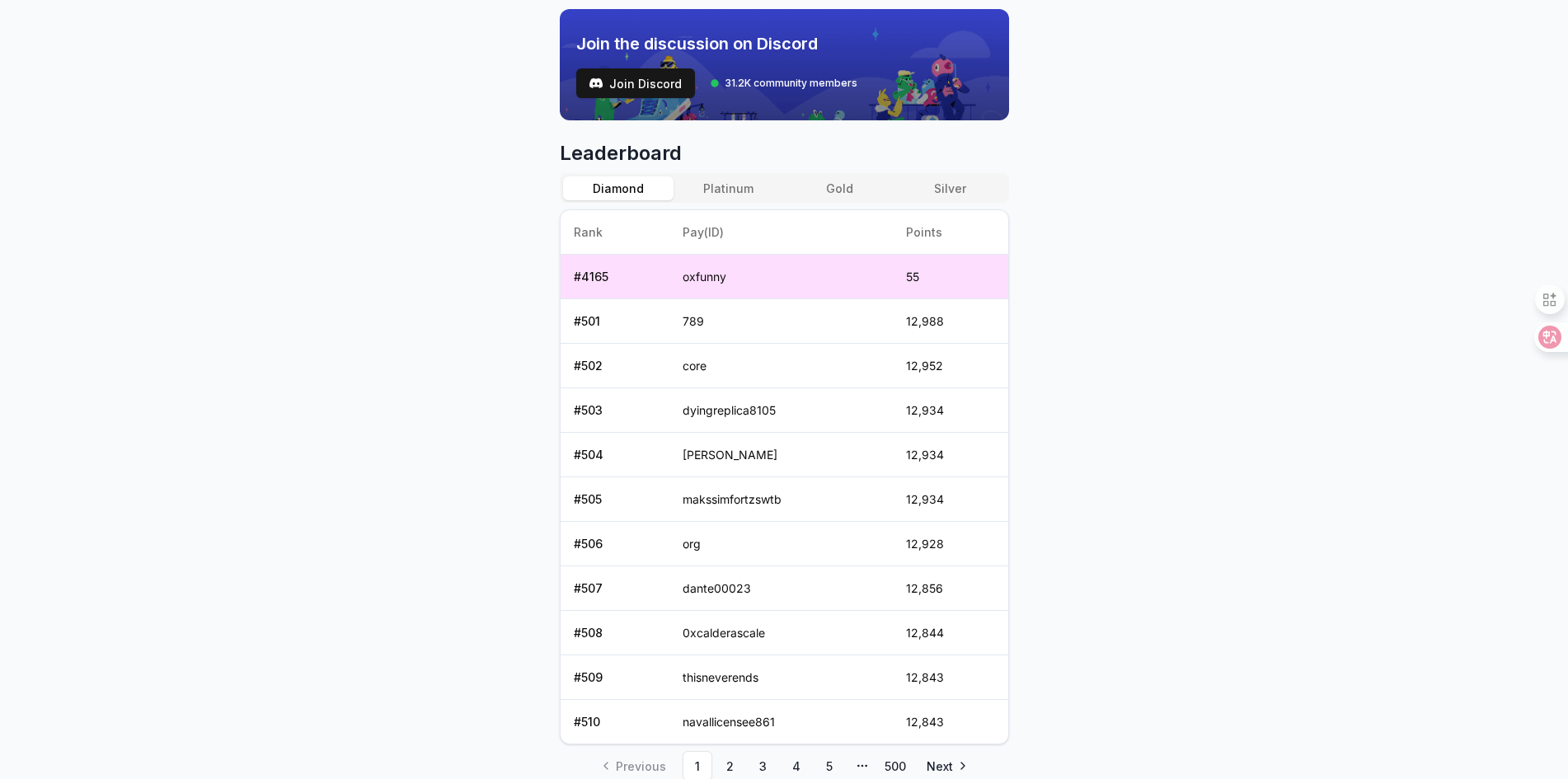
click at [629, 196] on button "Diamond" at bounding box center [618, 188] width 111 height 24
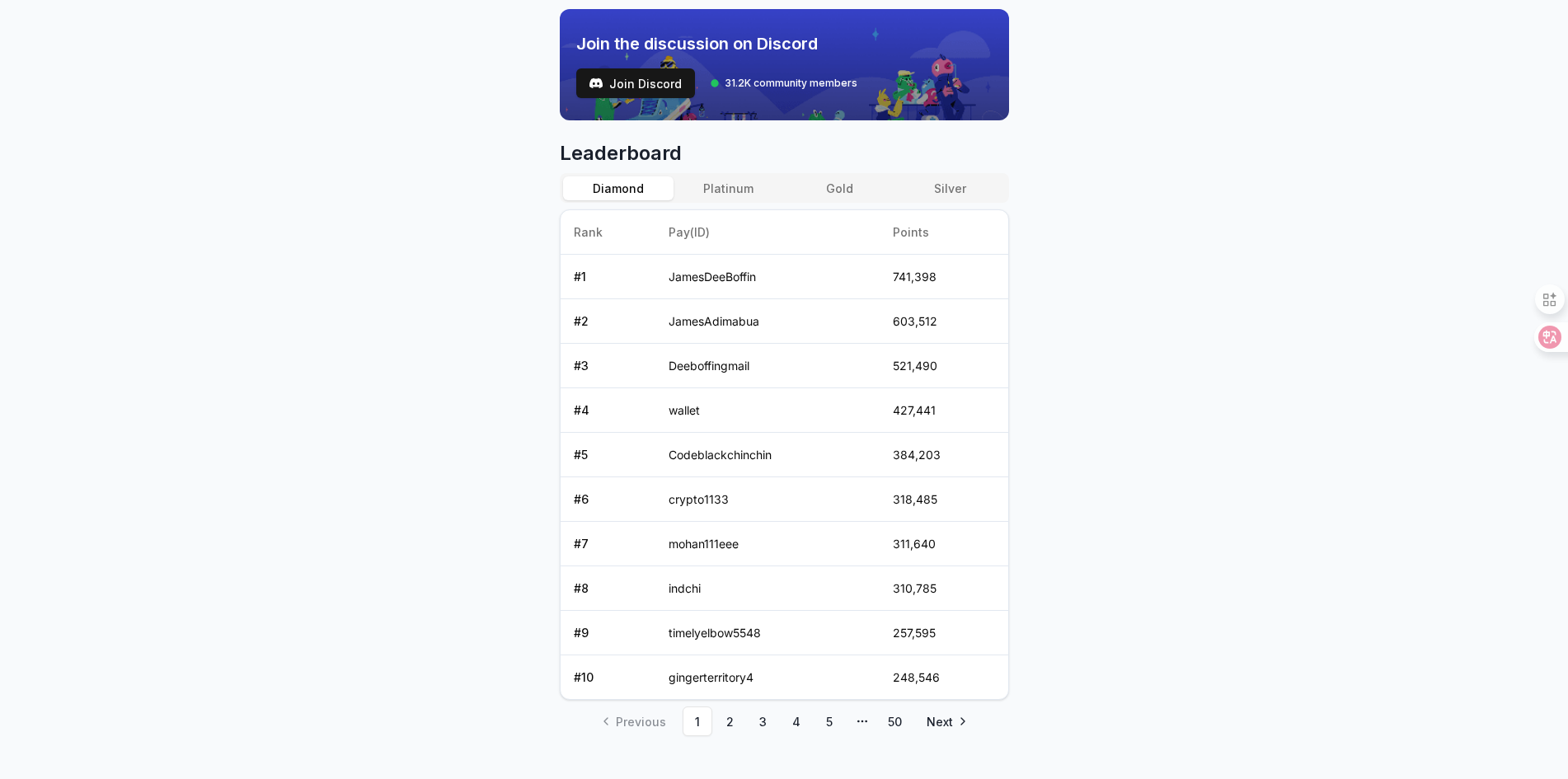
click at [732, 191] on button "Platinum" at bounding box center [729, 188] width 111 height 24
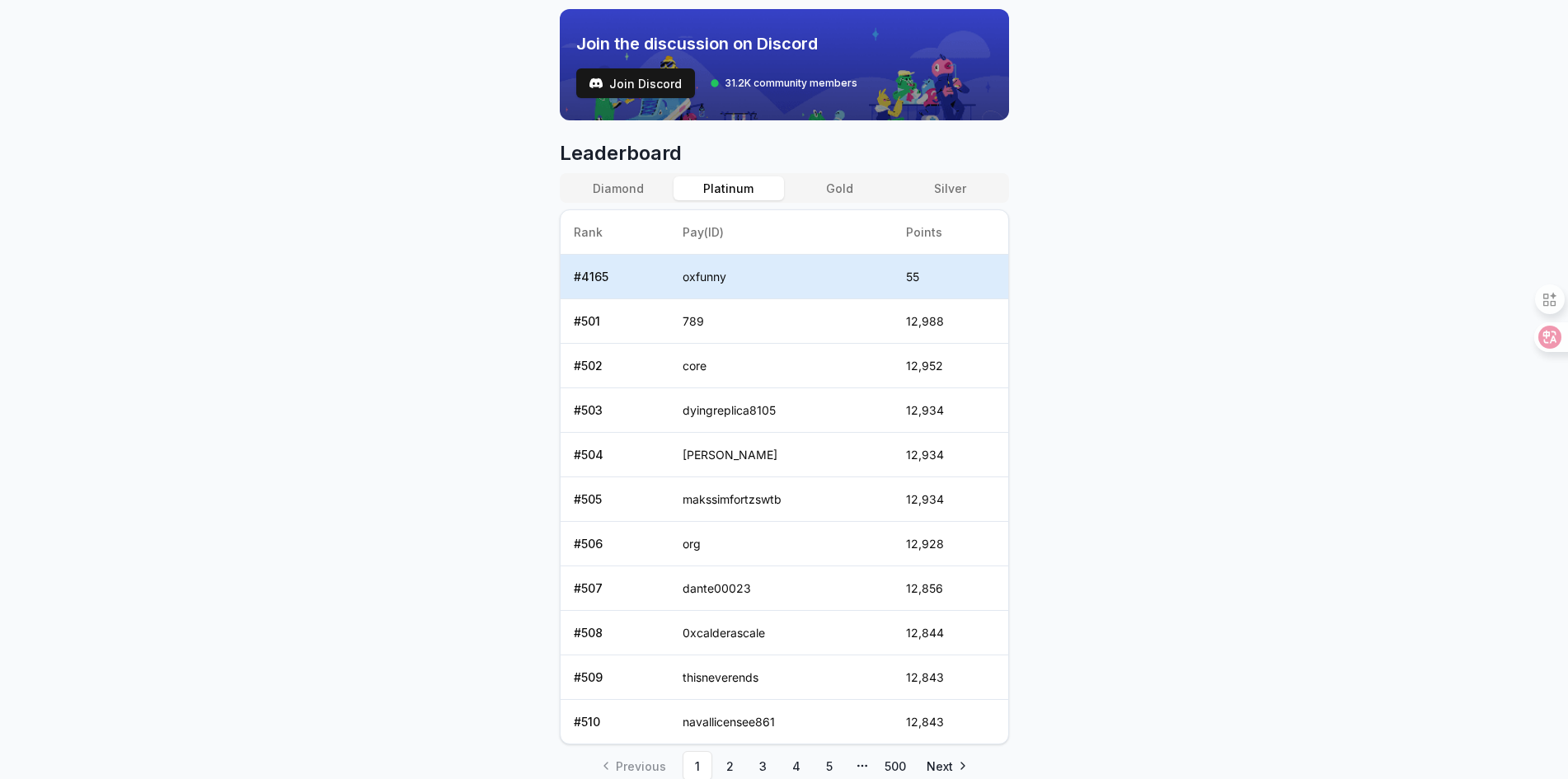
click at [857, 185] on button "Gold" at bounding box center [839, 188] width 111 height 24
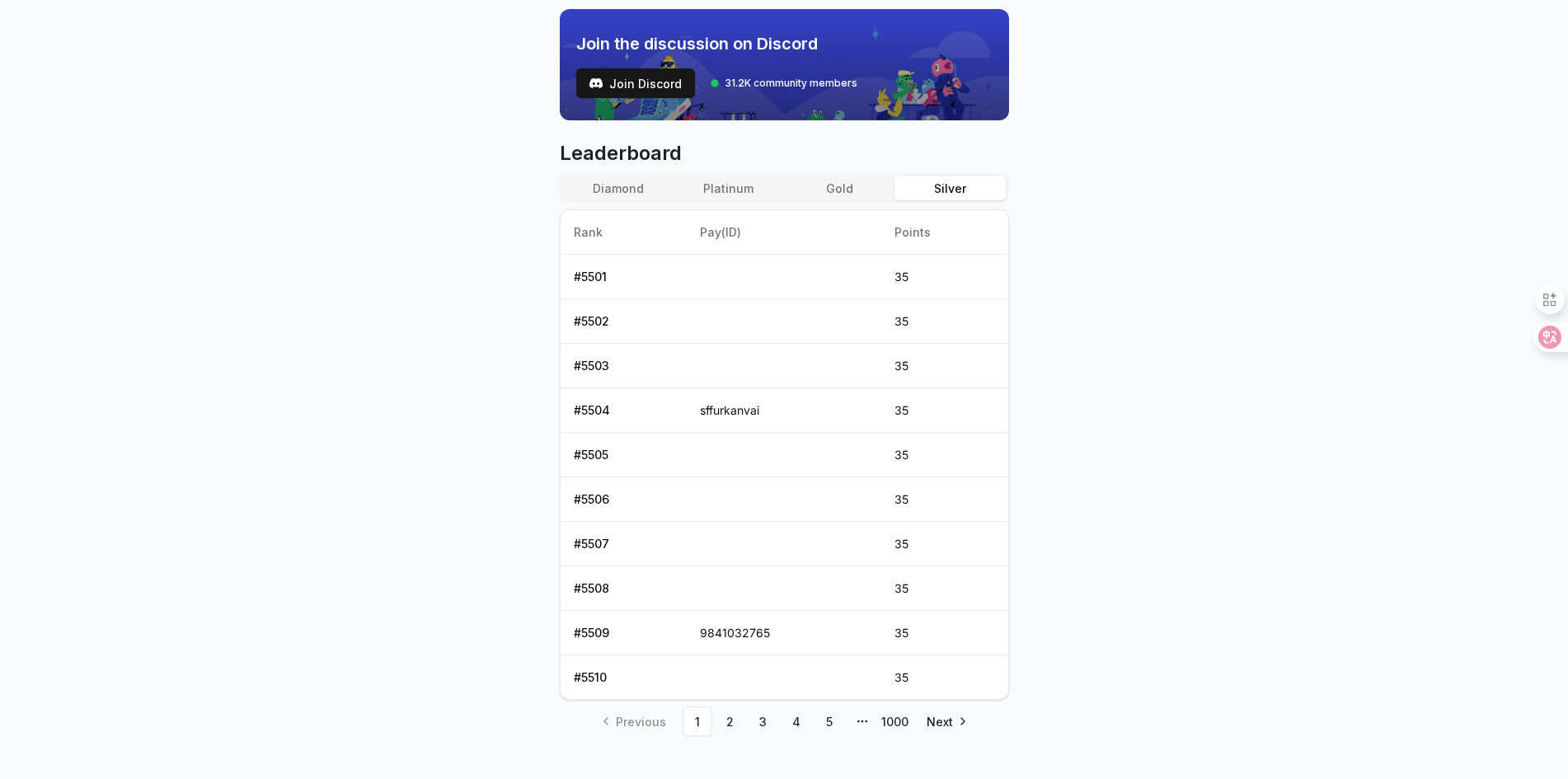
click at [943, 190] on button "Silver" at bounding box center [949, 188] width 111 height 24
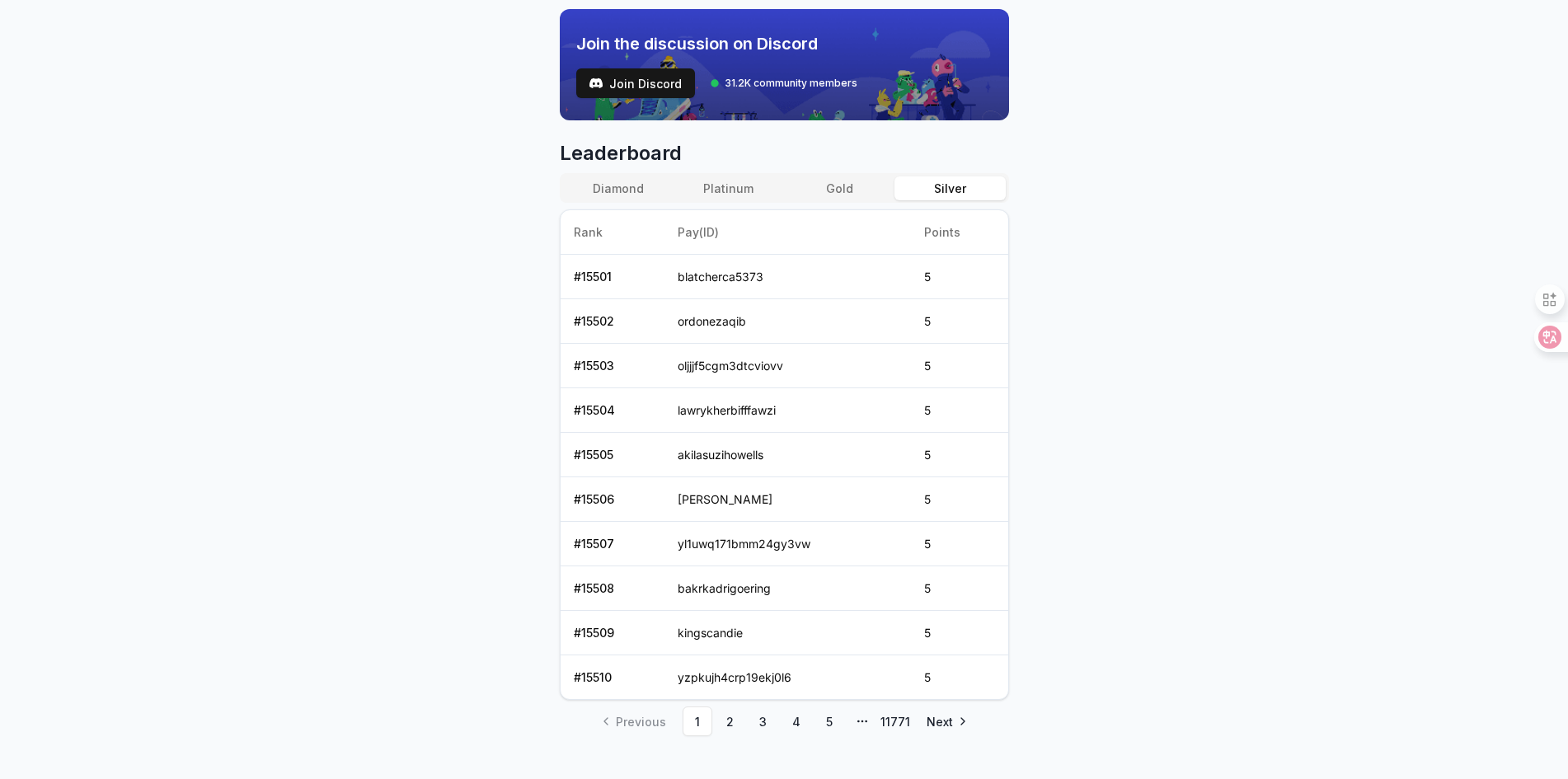
click at [852, 191] on button "Gold" at bounding box center [839, 188] width 111 height 24
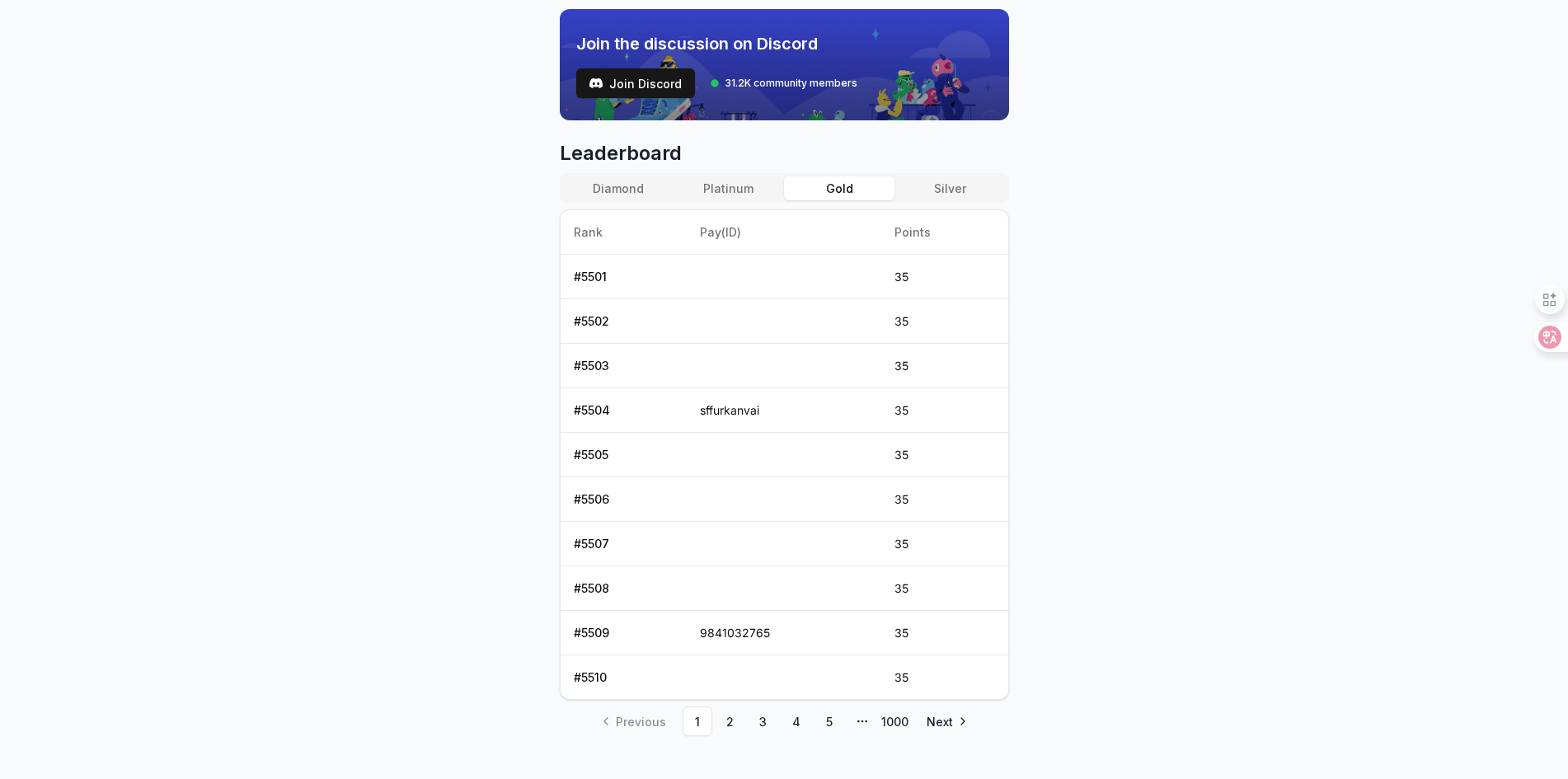
click at [737, 186] on button "Platinum" at bounding box center [729, 188] width 111 height 24
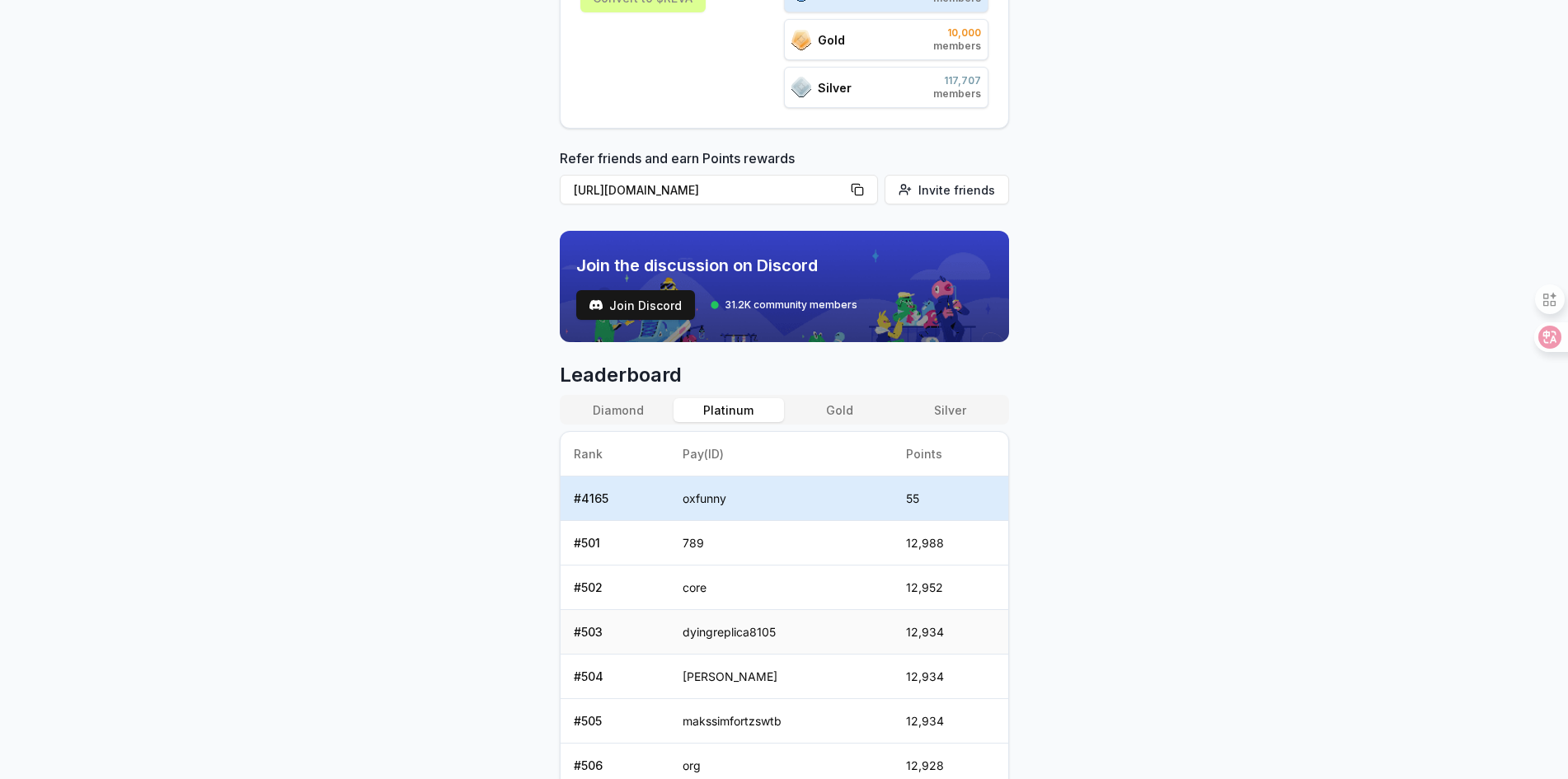
scroll to position [330, 0]
